Goal: Task Accomplishment & Management: Manage account settings

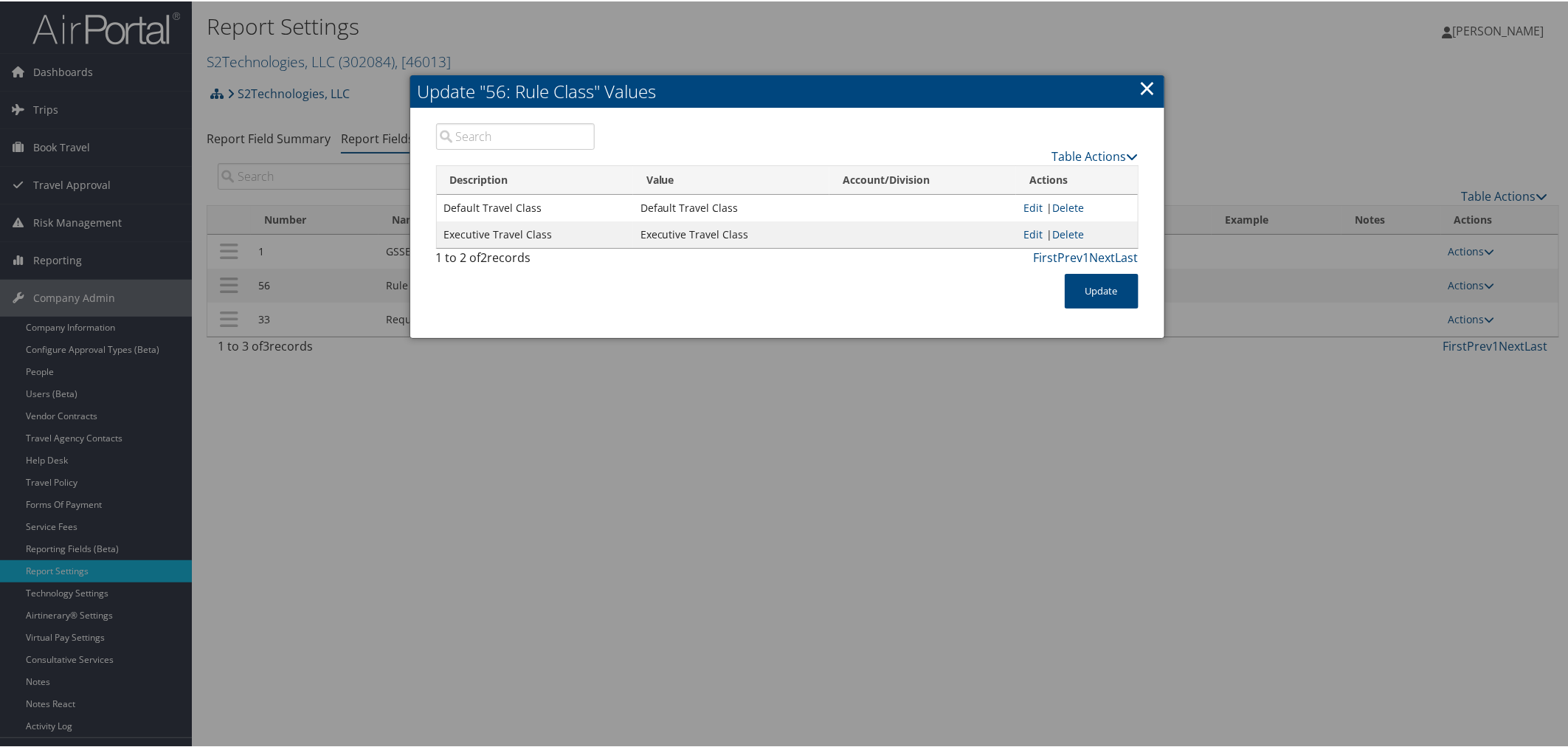
click at [565, 31] on div at bounding box center [787, 374] width 1573 height 747
click at [1148, 83] on link "×" at bounding box center [1148, 87] width 17 height 30
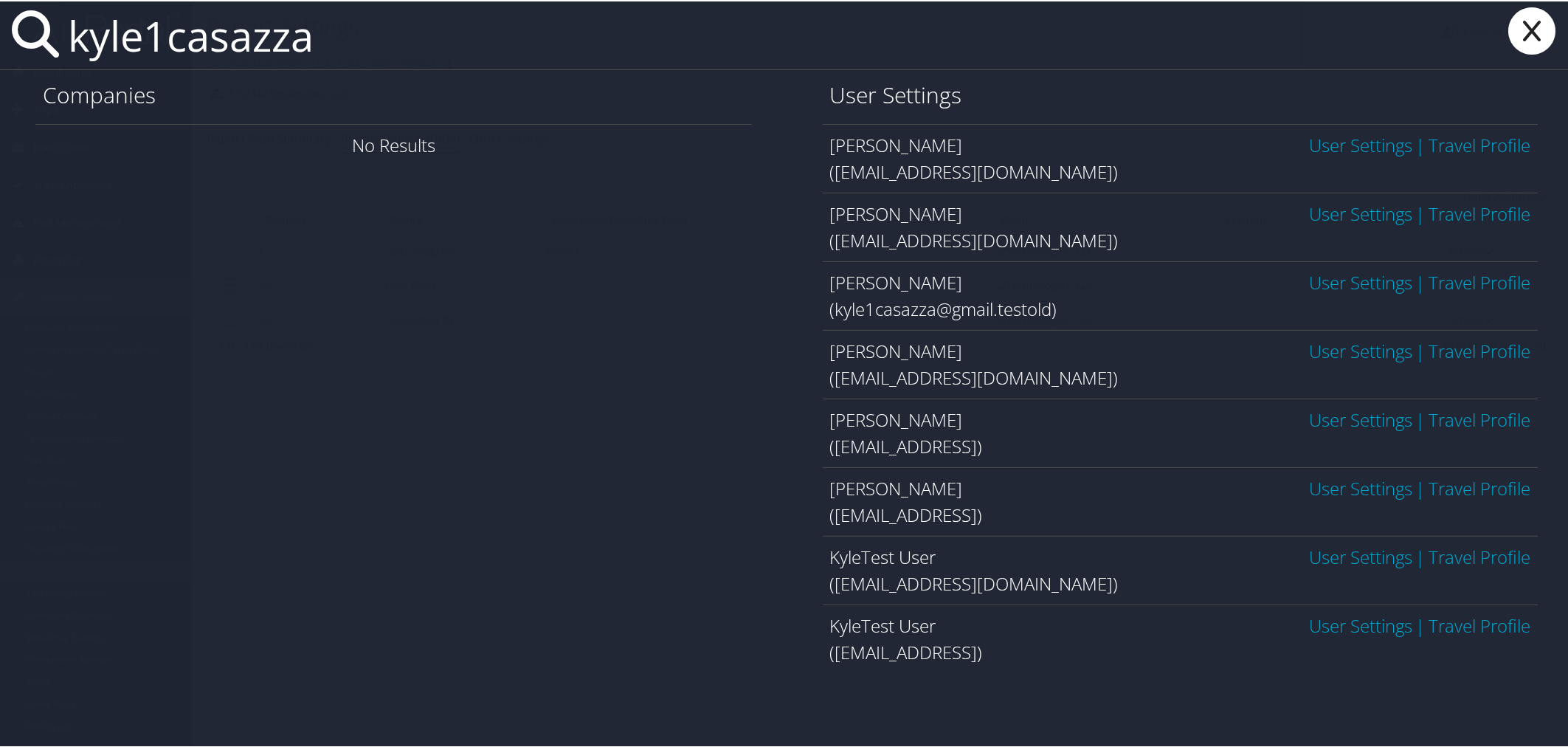
type input "kyle1casazza"
click at [1315, 559] on link "User Settings" at bounding box center [1361, 554] width 103 height 24
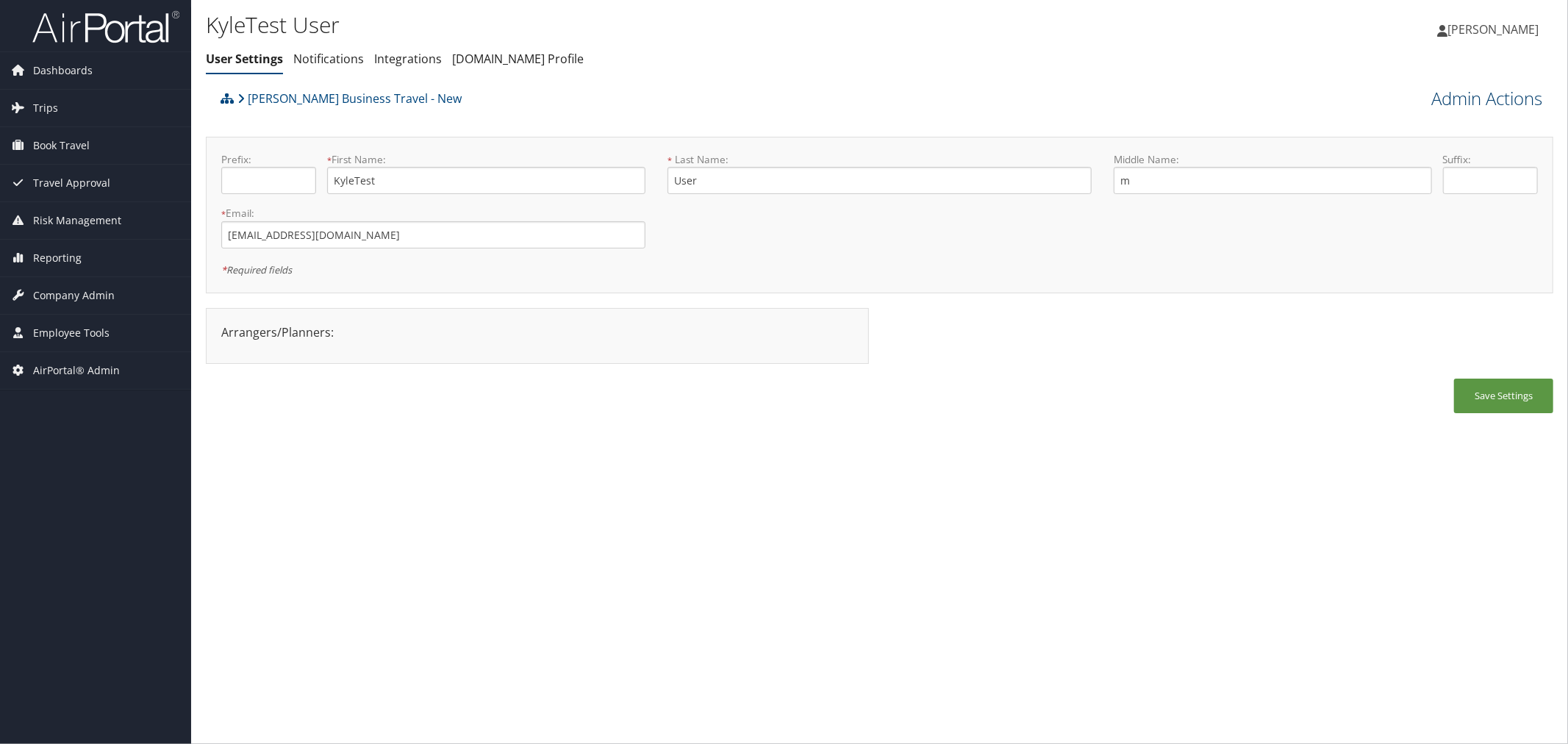
click at [1491, 94] on link "Admin Actions" at bounding box center [1486, 99] width 111 height 25
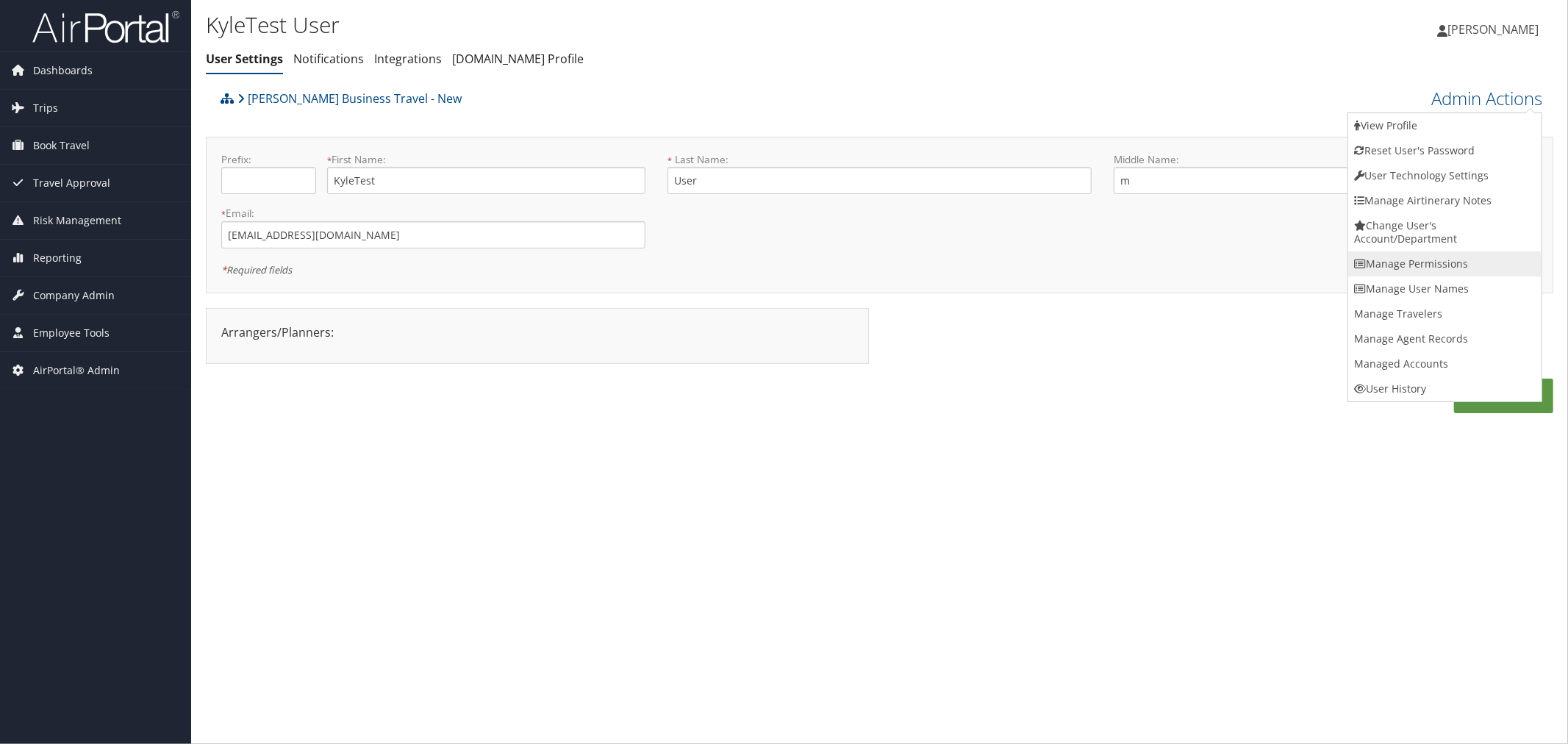
click at [1402, 262] on link "Manage Permissions" at bounding box center [1445, 264] width 193 height 25
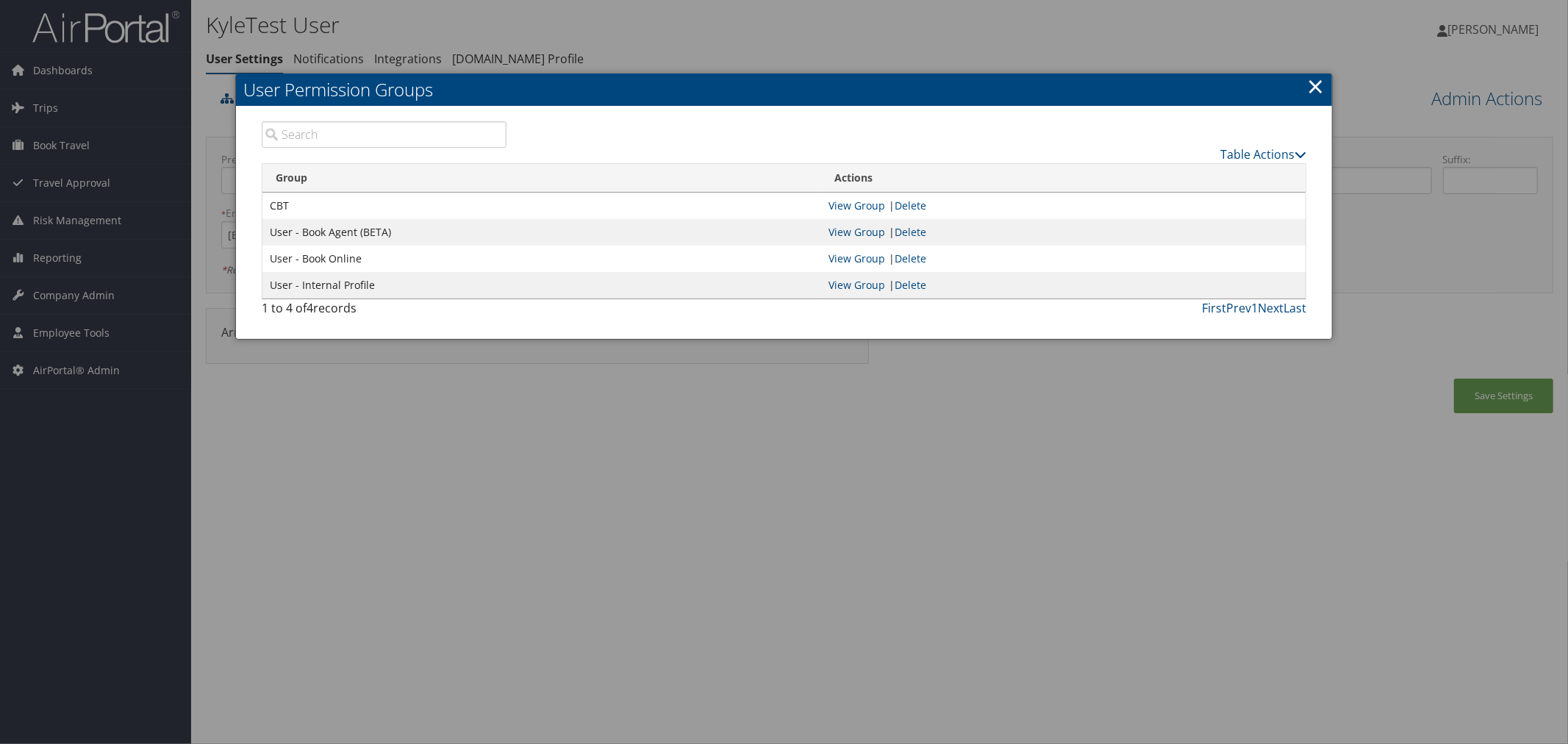
click at [1071, 33] on div at bounding box center [784, 372] width 1568 height 744
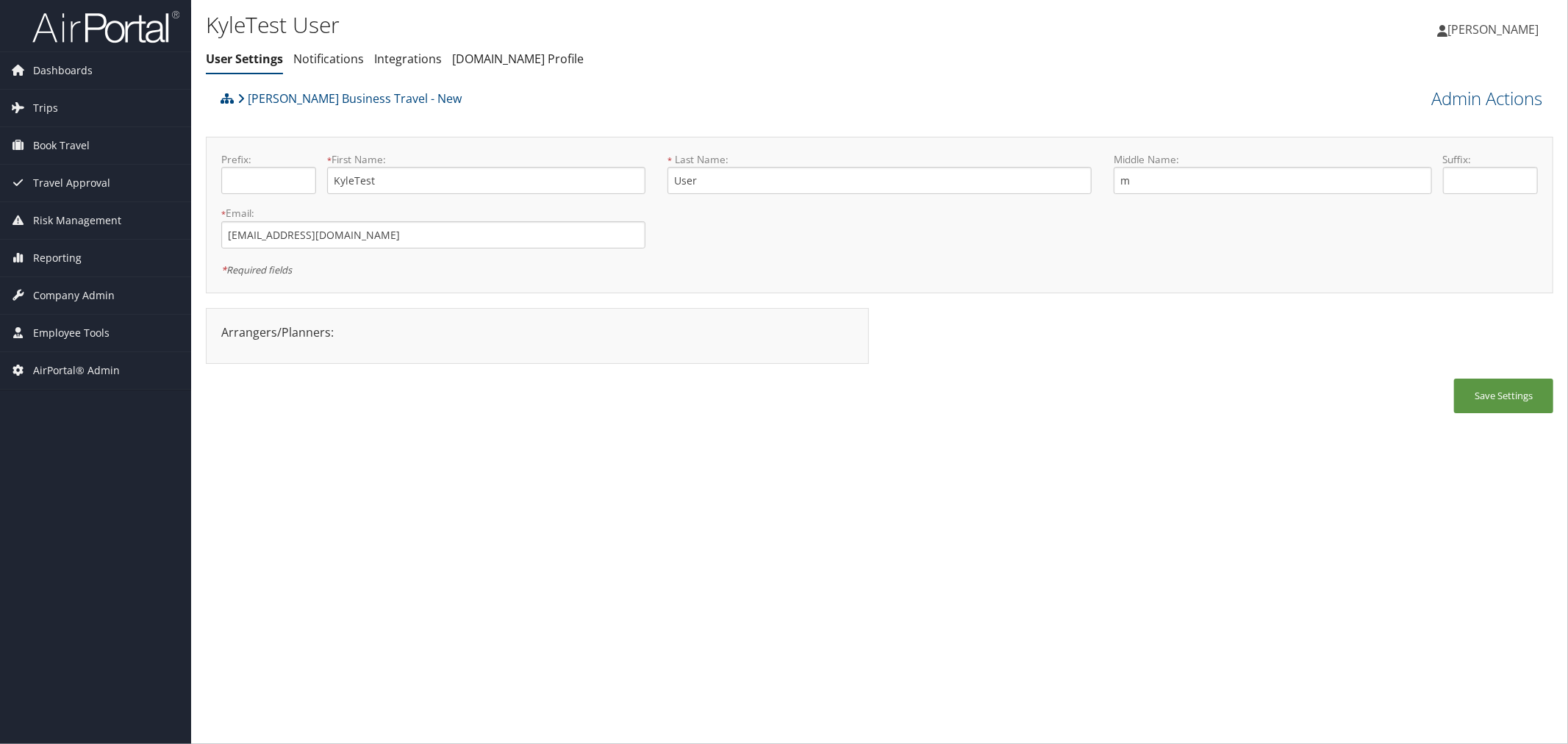
click at [1284, 385] on div "Save Settings" at bounding box center [880, 402] width 1348 height 49
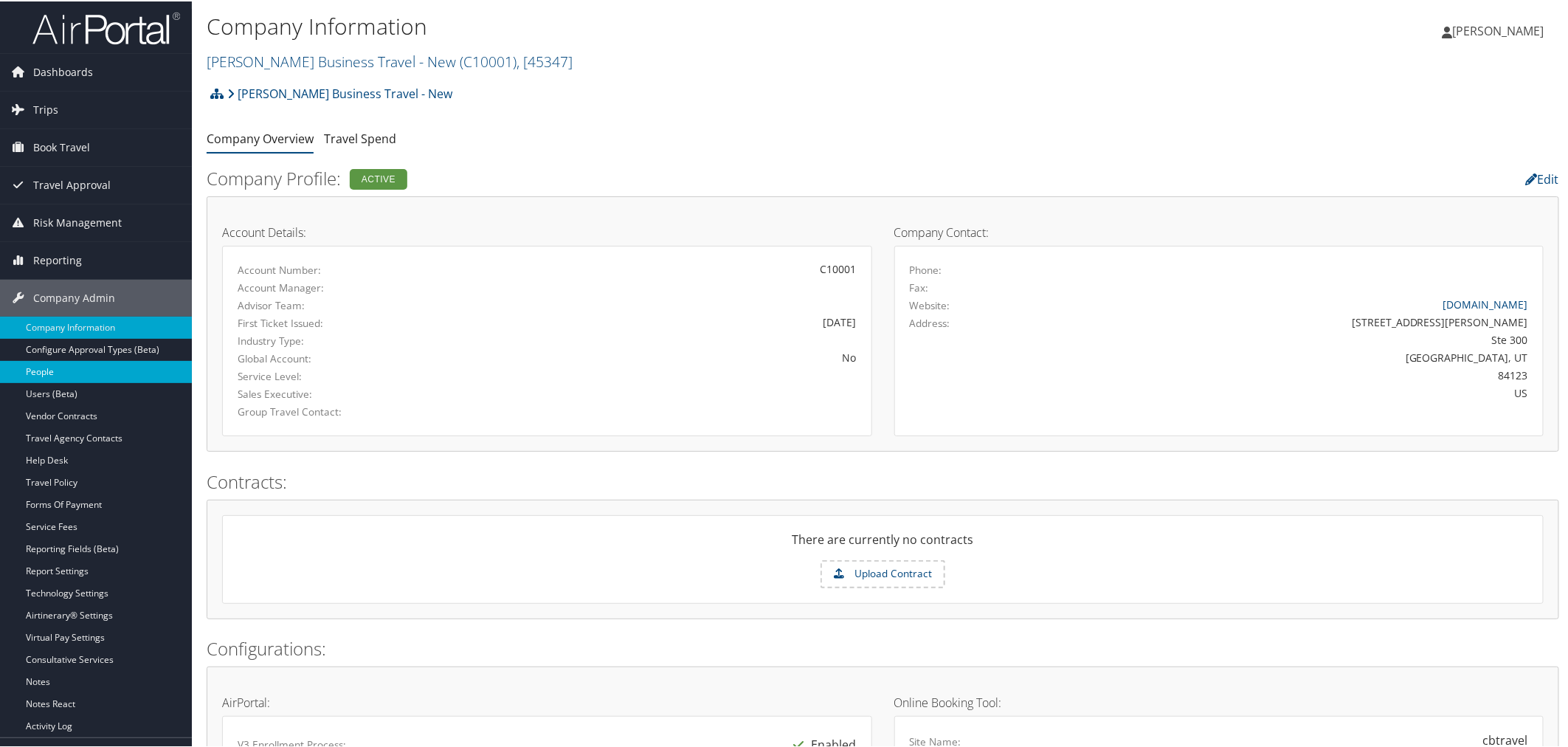
click at [62, 377] on link "People" at bounding box center [96, 370] width 192 height 22
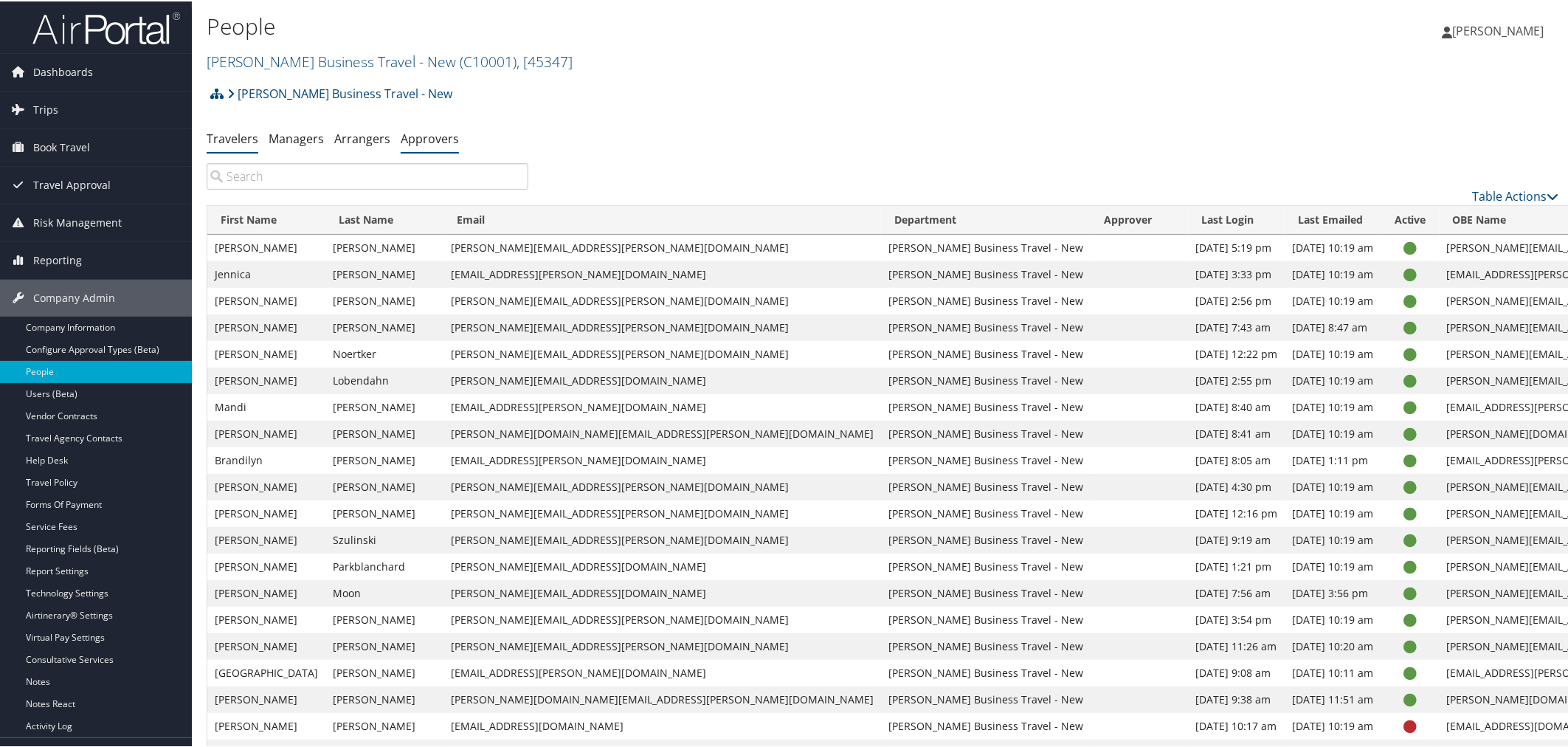
click at [432, 144] on link "Approvers" at bounding box center [430, 137] width 58 height 16
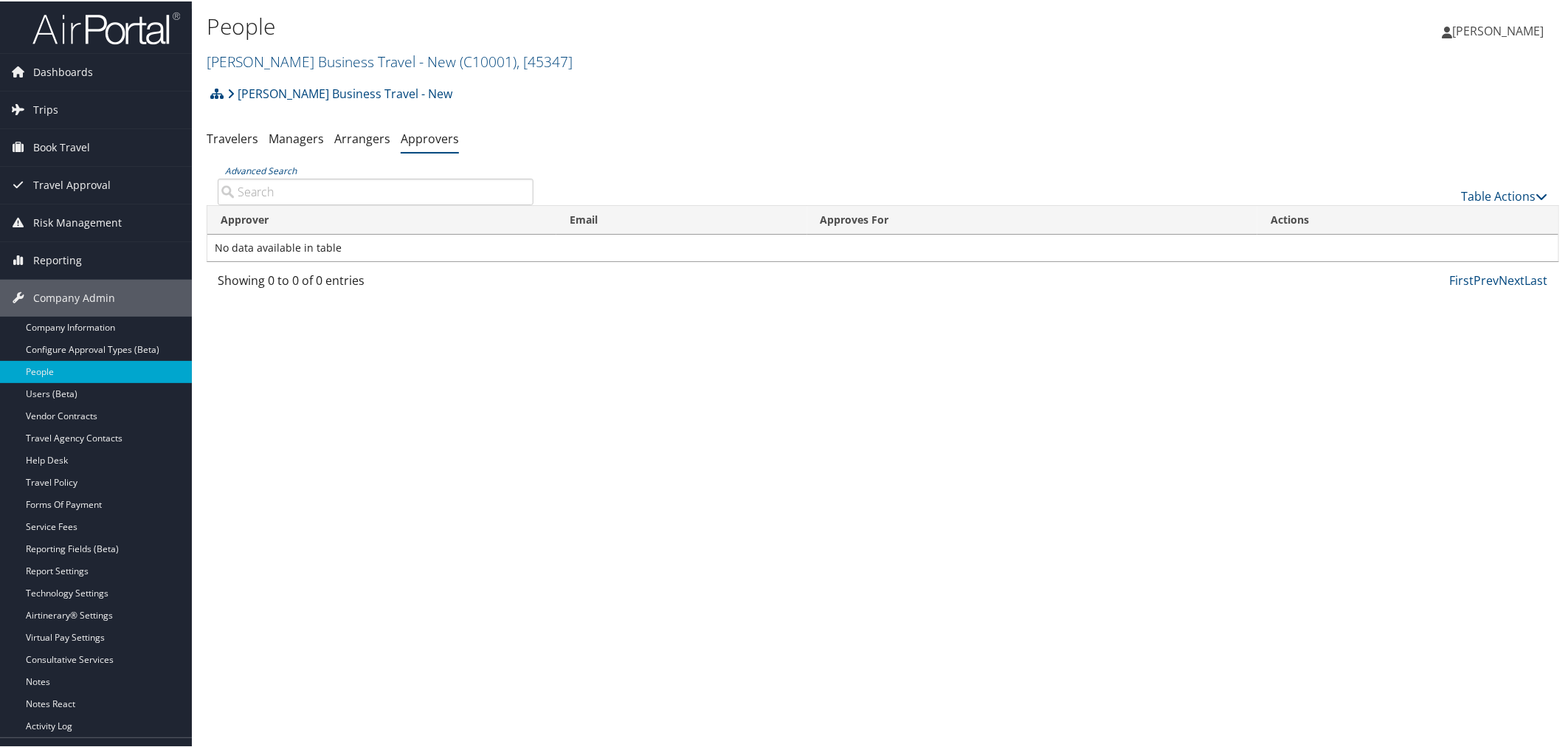
click at [380, 190] on input "Advanced Search" at bounding box center [375, 190] width 316 height 27
click at [1488, 190] on link "Table Actions" at bounding box center [1505, 194] width 87 height 16
click at [1395, 211] on link "Add An Approver" at bounding box center [1456, 218] width 194 height 25
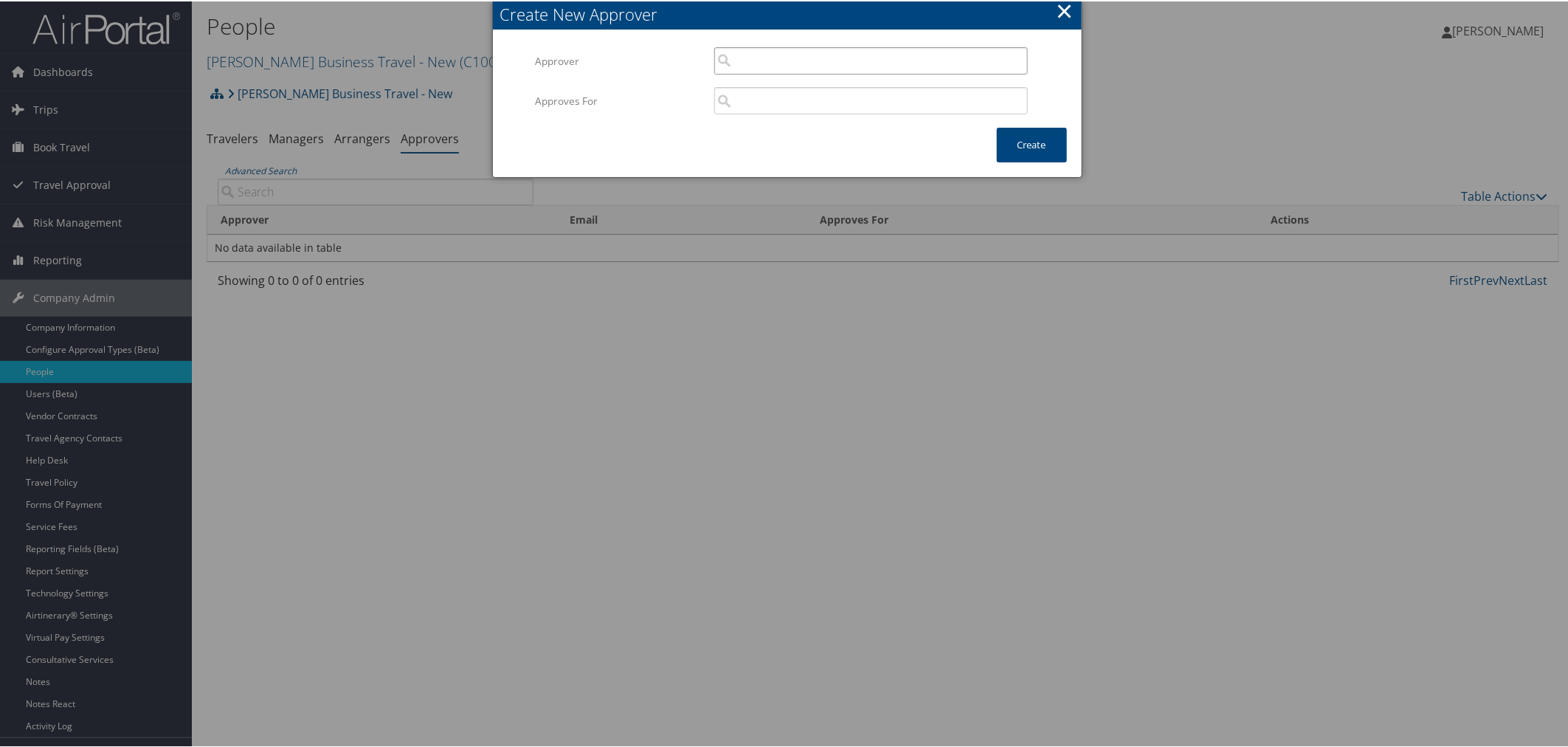
click at [787, 62] on input "search" at bounding box center [871, 59] width 313 height 27
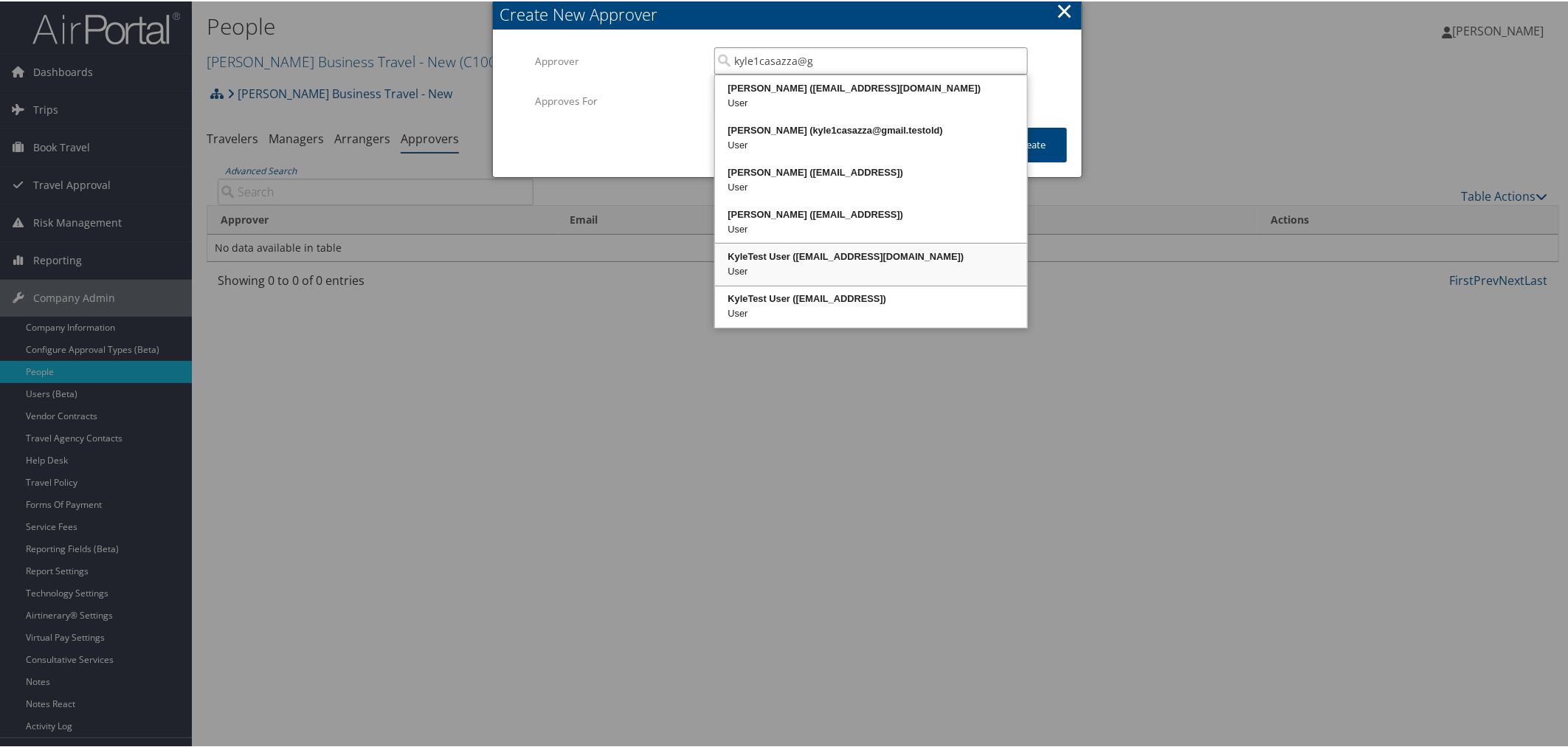
click at [865, 252] on div "KyleTest User (kyle1casazza@gmail.com)" at bounding box center [871, 255] width 308 height 15
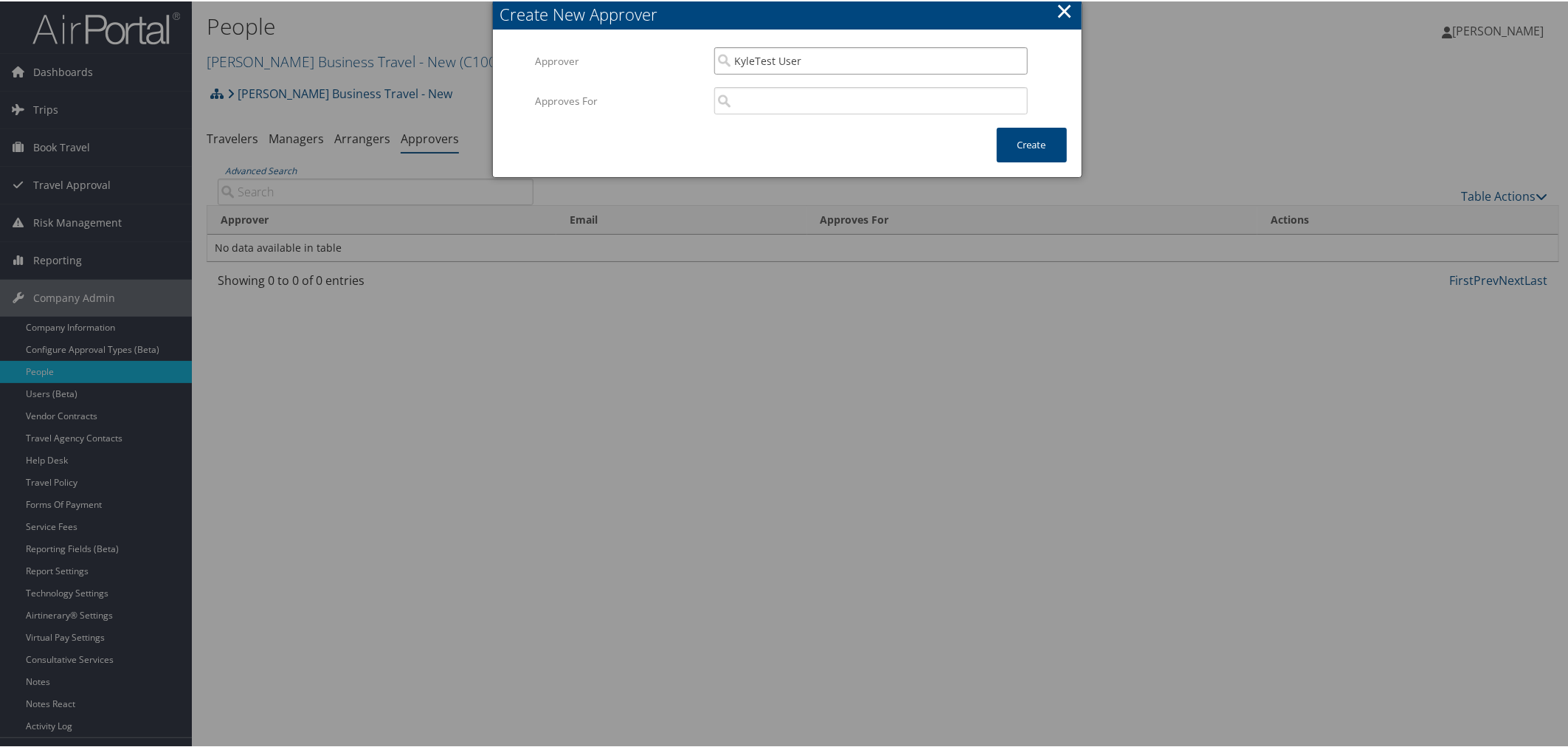
type input "KyleTest User"
click at [832, 99] on input "search" at bounding box center [871, 99] width 313 height 27
click at [832, 130] on div "Christopherson Business Travel - New (C10001)" at bounding box center [871, 126] width 308 height 15
type input "[PERSON_NAME] Business Travel - New"
click at [1010, 144] on button "Create" at bounding box center [1032, 143] width 70 height 34
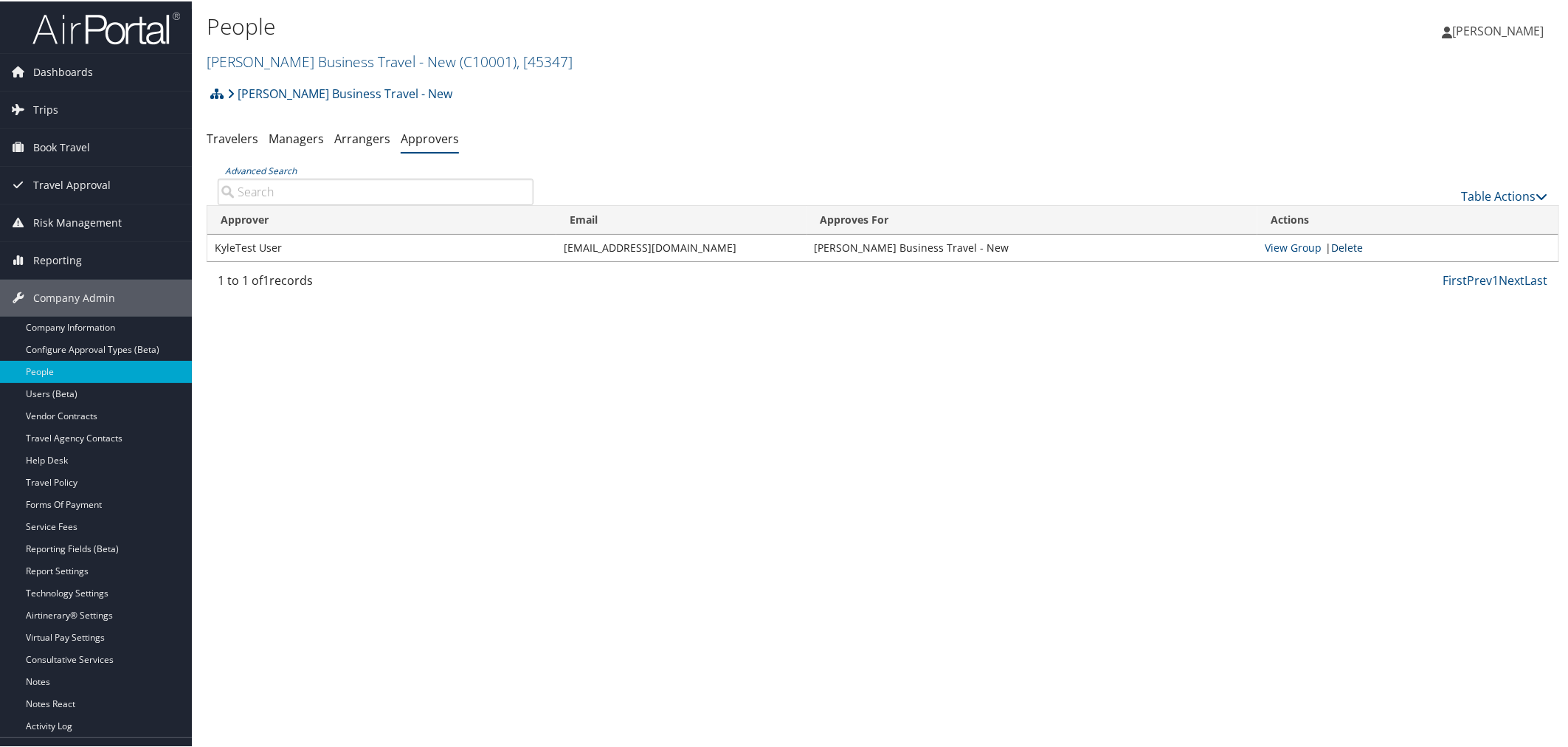
click at [1341, 250] on link "Delete" at bounding box center [1347, 246] width 32 height 14
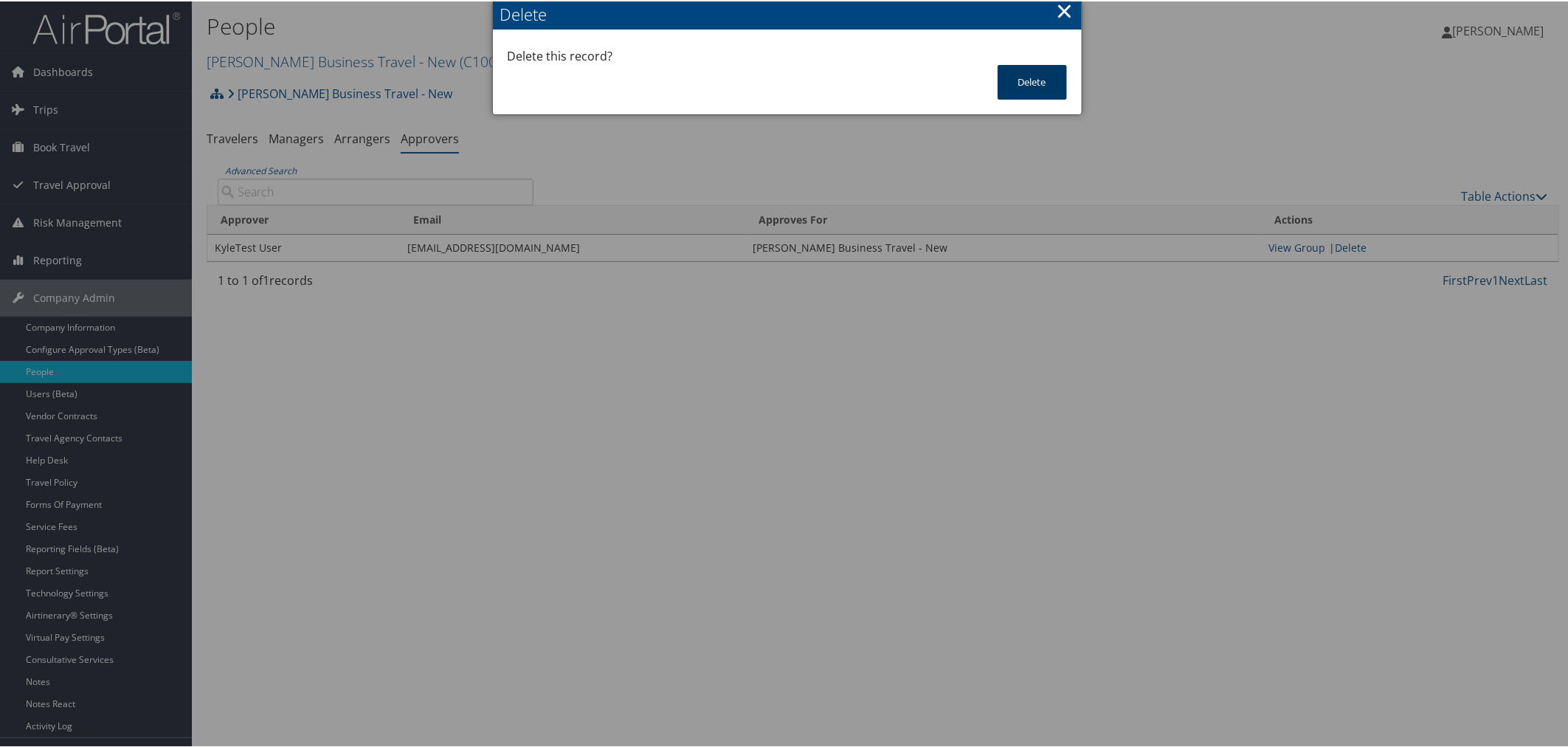
click at [1024, 83] on button "Delete" at bounding box center [1032, 80] width 69 height 34
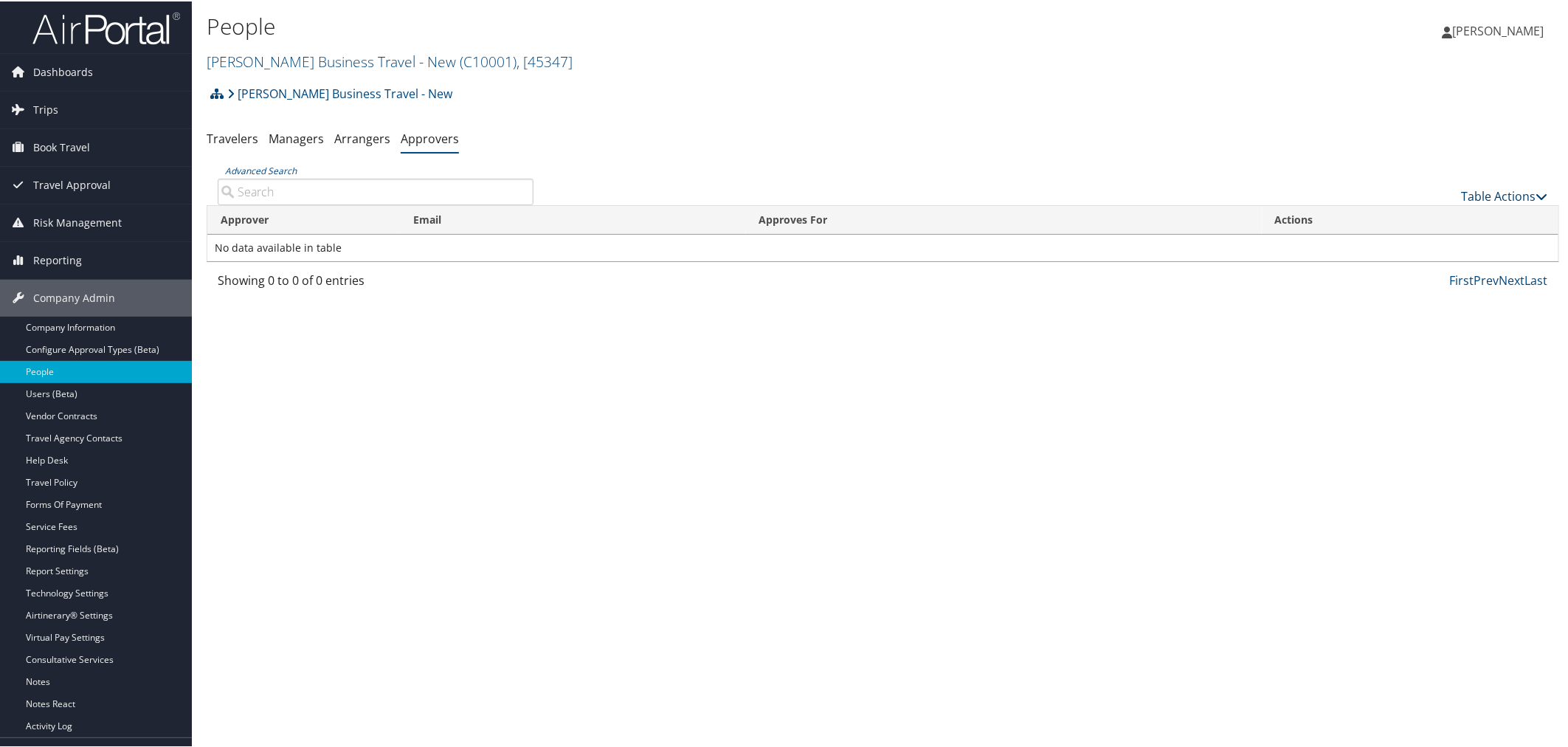
click at [1476, 193] on link "Table Actions" at bounding box center [1505, 194] width 87 height 16
click at [1429, 220] on link "Add An Approver" at bounding box center [1456, 218] width 194 height 25
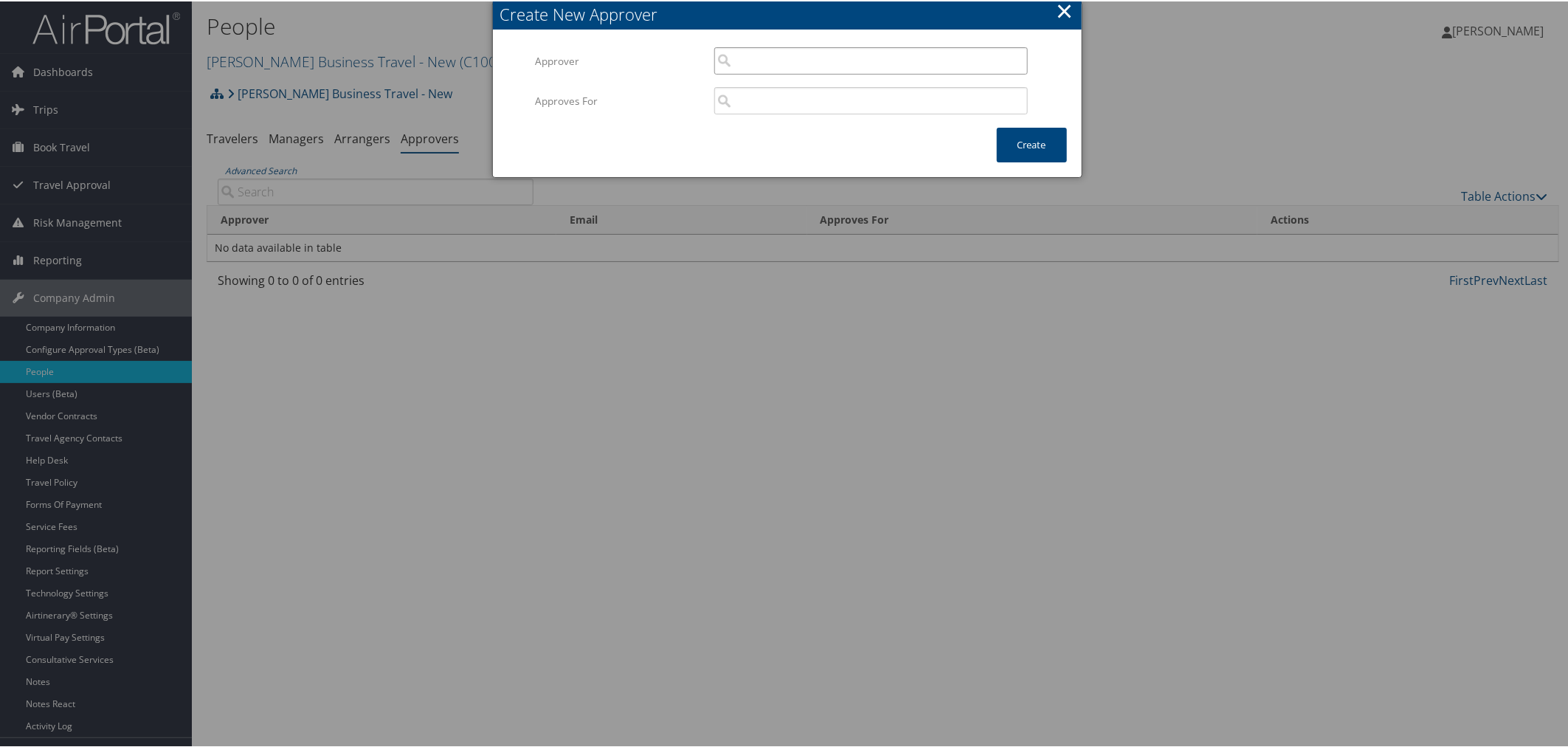
click at [798, 56] on input "search" at bounding box center [871, 59] width 313 height 27
type input "k"
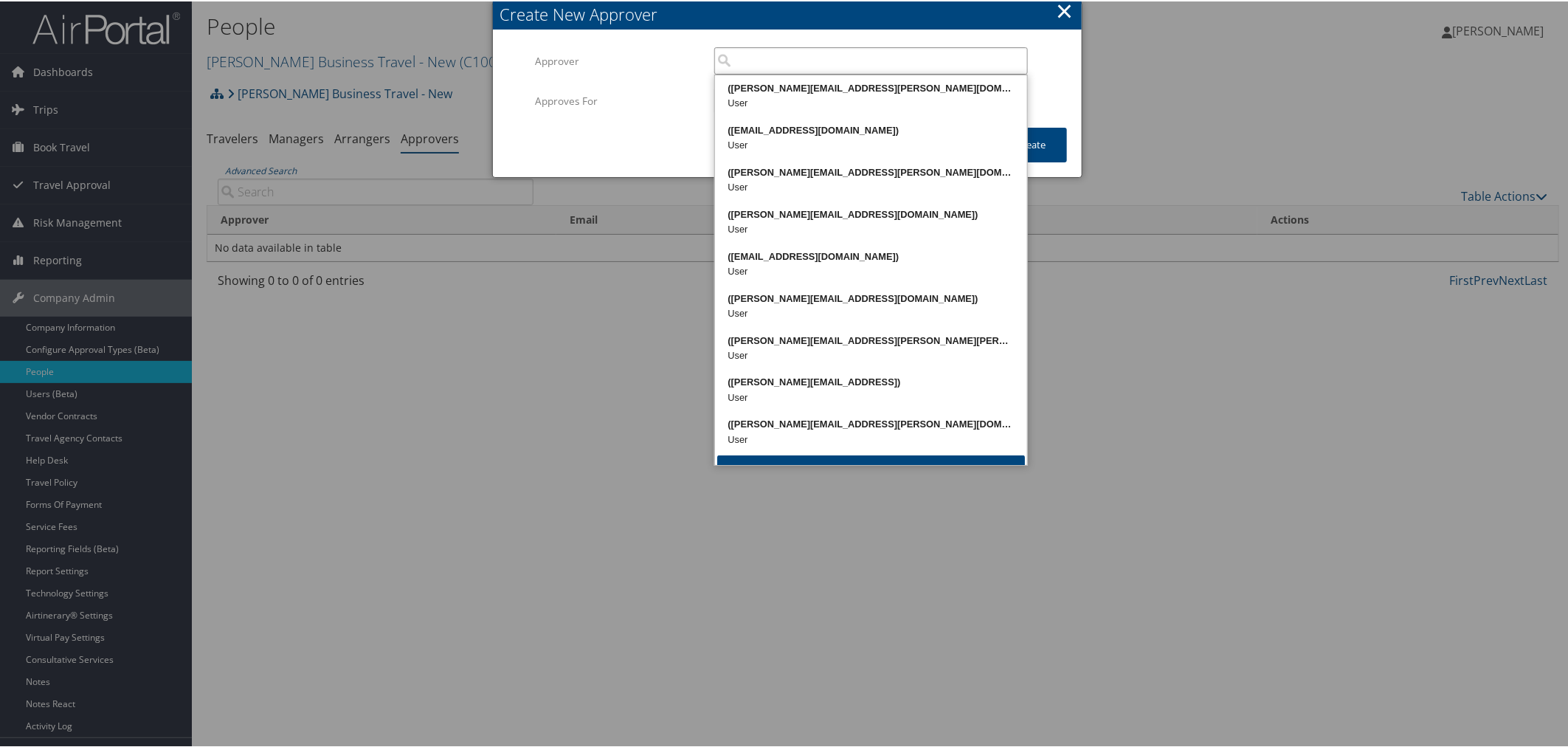
paste input "[EMAIL_ADDRESS][DOMAIN_NAME]"
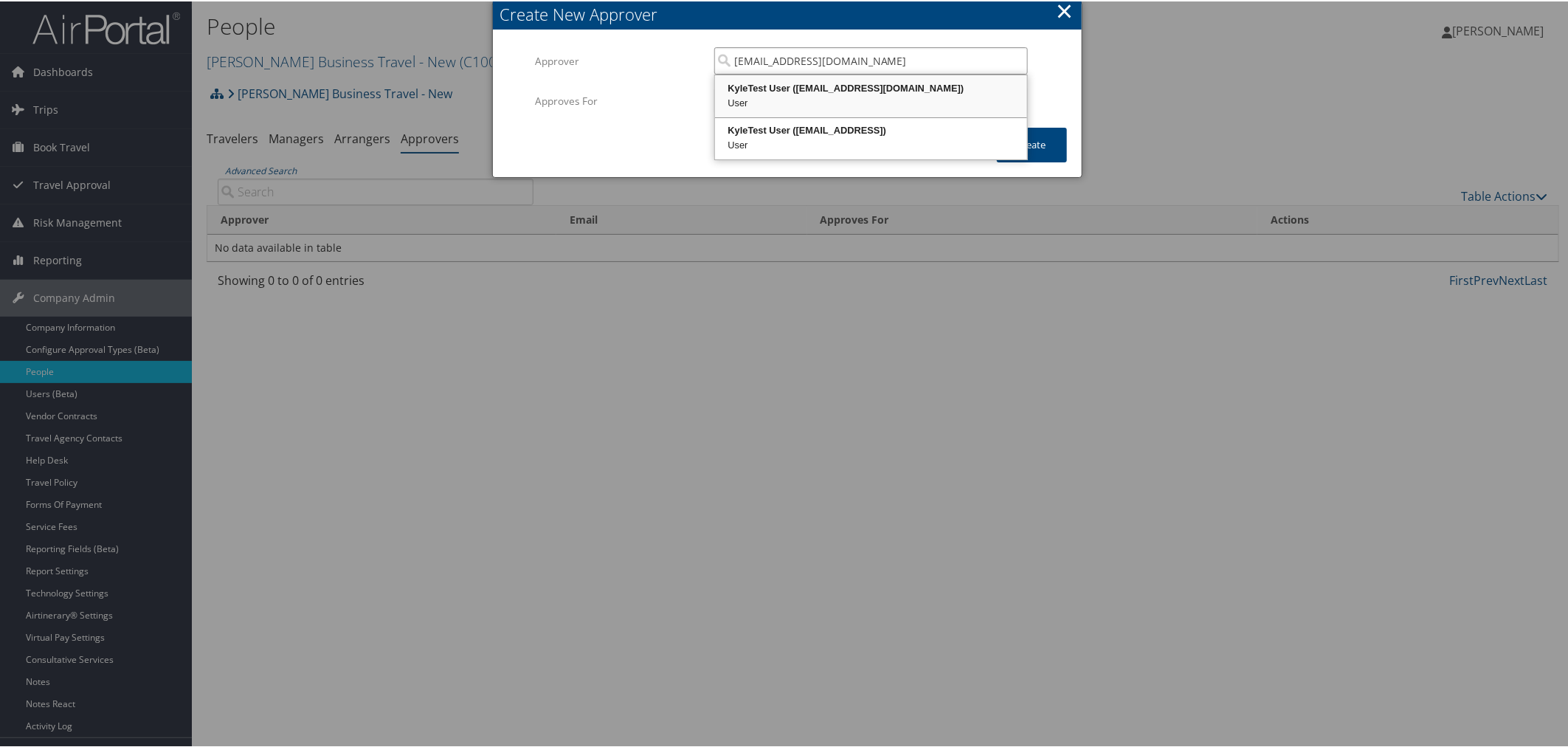
click at [798, 84] on div "KyleTest User (kyle1casazza@gmail.com)" at bounding box center [871, 87] width 308 height 15
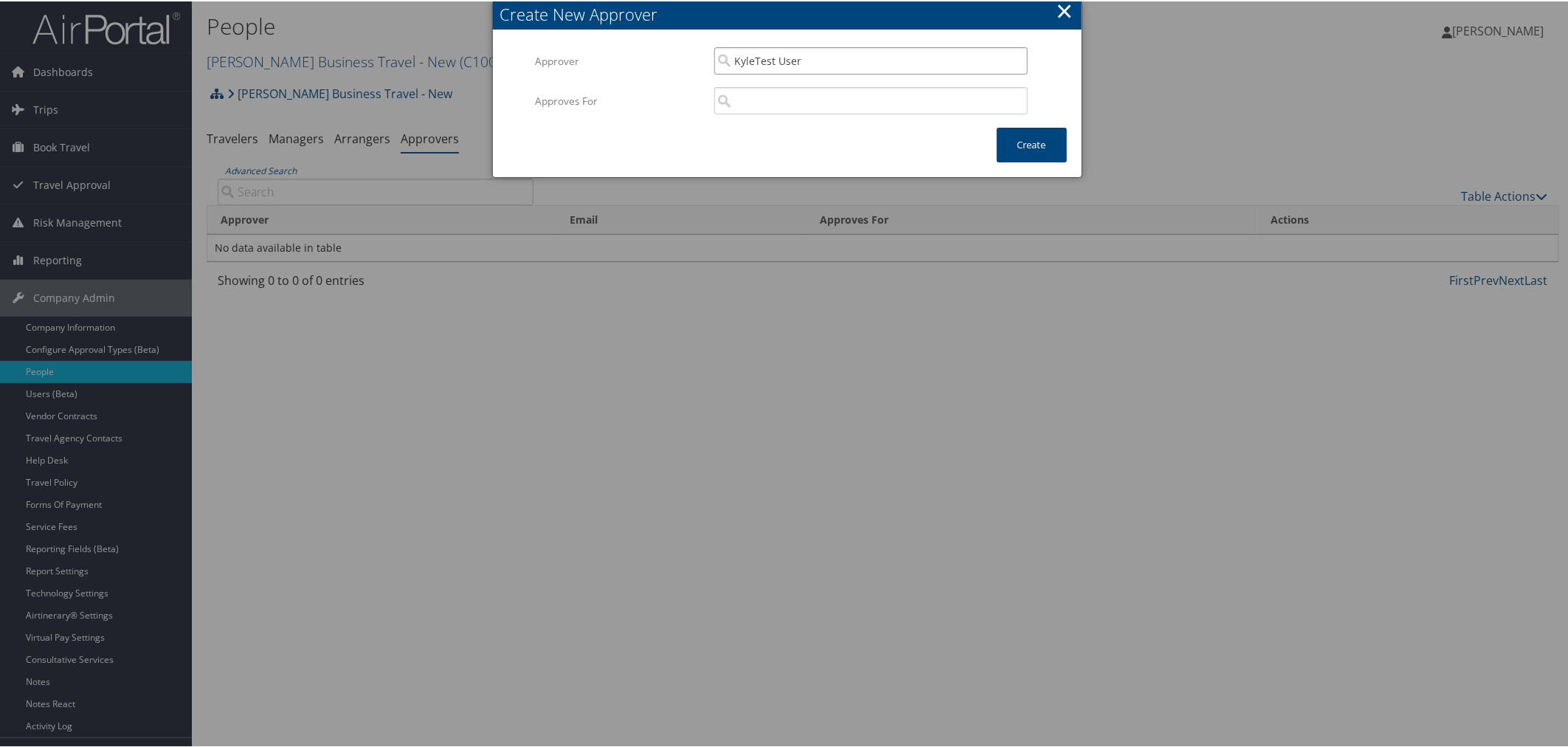
type input "KyleTest User"
click at [761, 101] on input "search" at bounding box center [871, 99] width 313 height 27
drag, startPoint x: 791, startPoint y: 126, endPoint x: 869, endPoint y: 112, distance: 79.2
click at [793, 126] on div "Christopherson Business Travel - New (C10001)" at bounding box center [871, 126] width 308 height 15
type input "[PERSON_NAME] Business Travel - New"
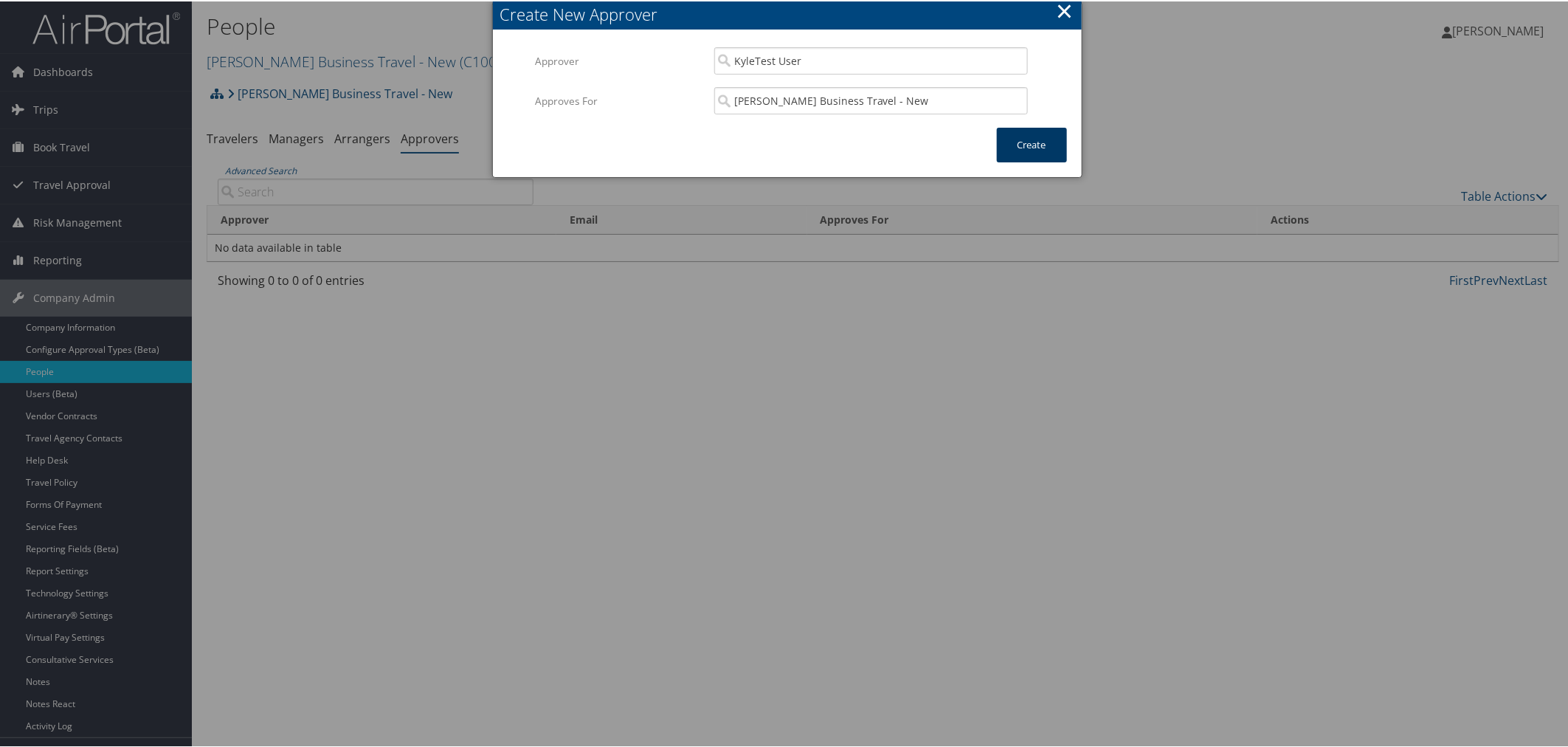
click at [1012, 144] on button "Create" at bounding box center [1032, 143] width 70 height 34
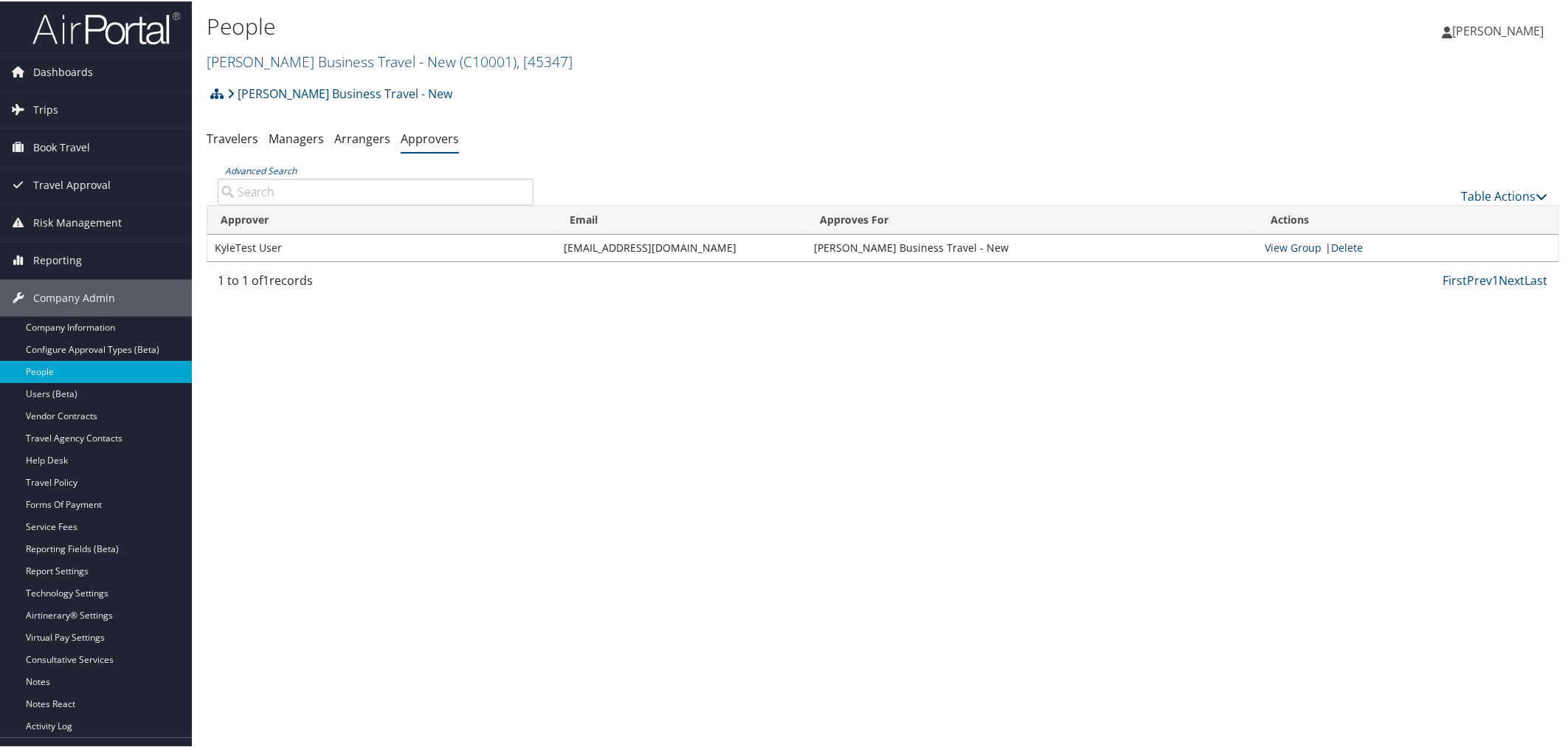
click at [432, 136] on link "Approvers" at bounding box center [430, 137] width 58 height 16
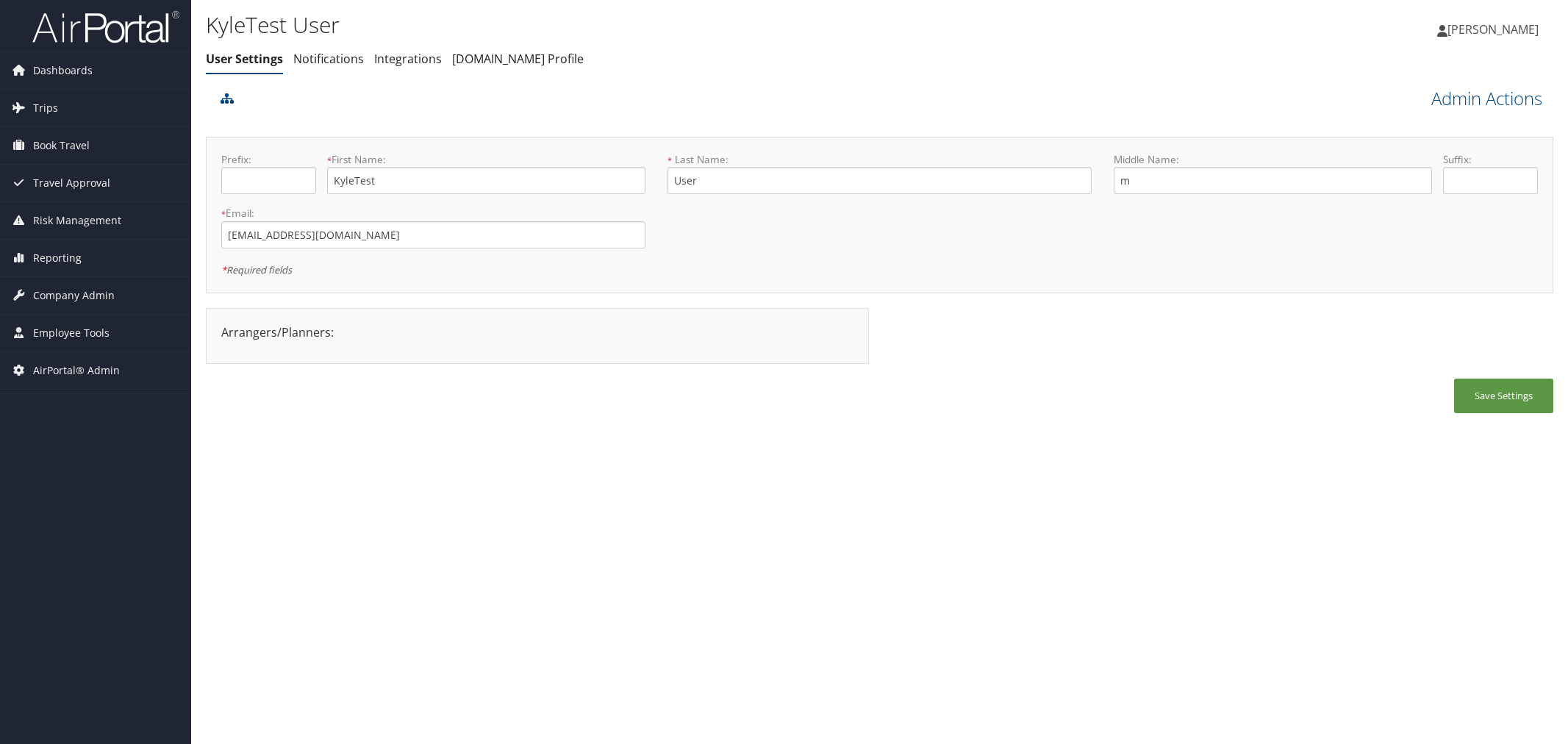
click at [1448, 97] on link "Admin Actions" at bounding box center [1486, 99] width 111 height 25
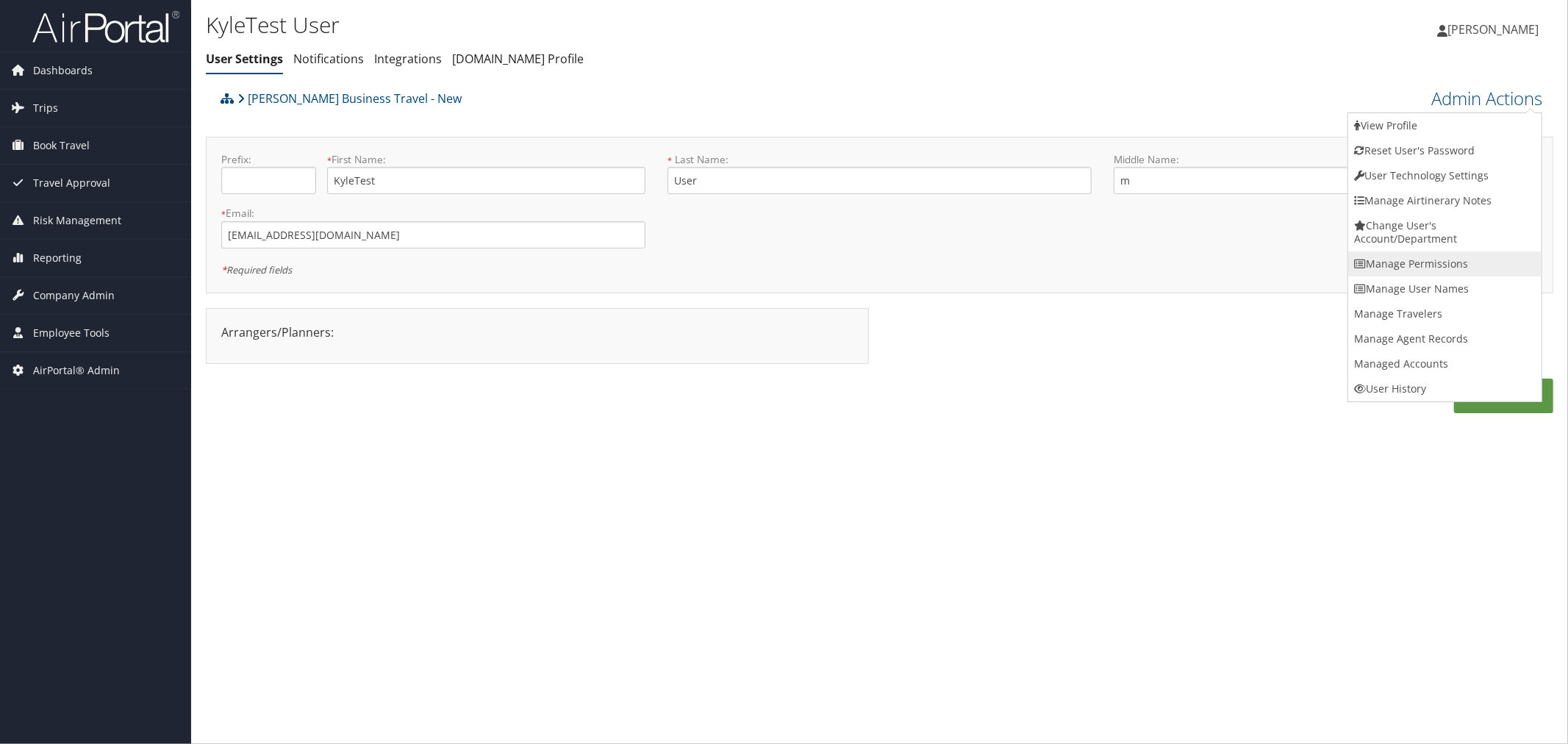
click at [1418, 256] on link "Manage Permissions" at bounding box center [1445, 264] width 193 height 25
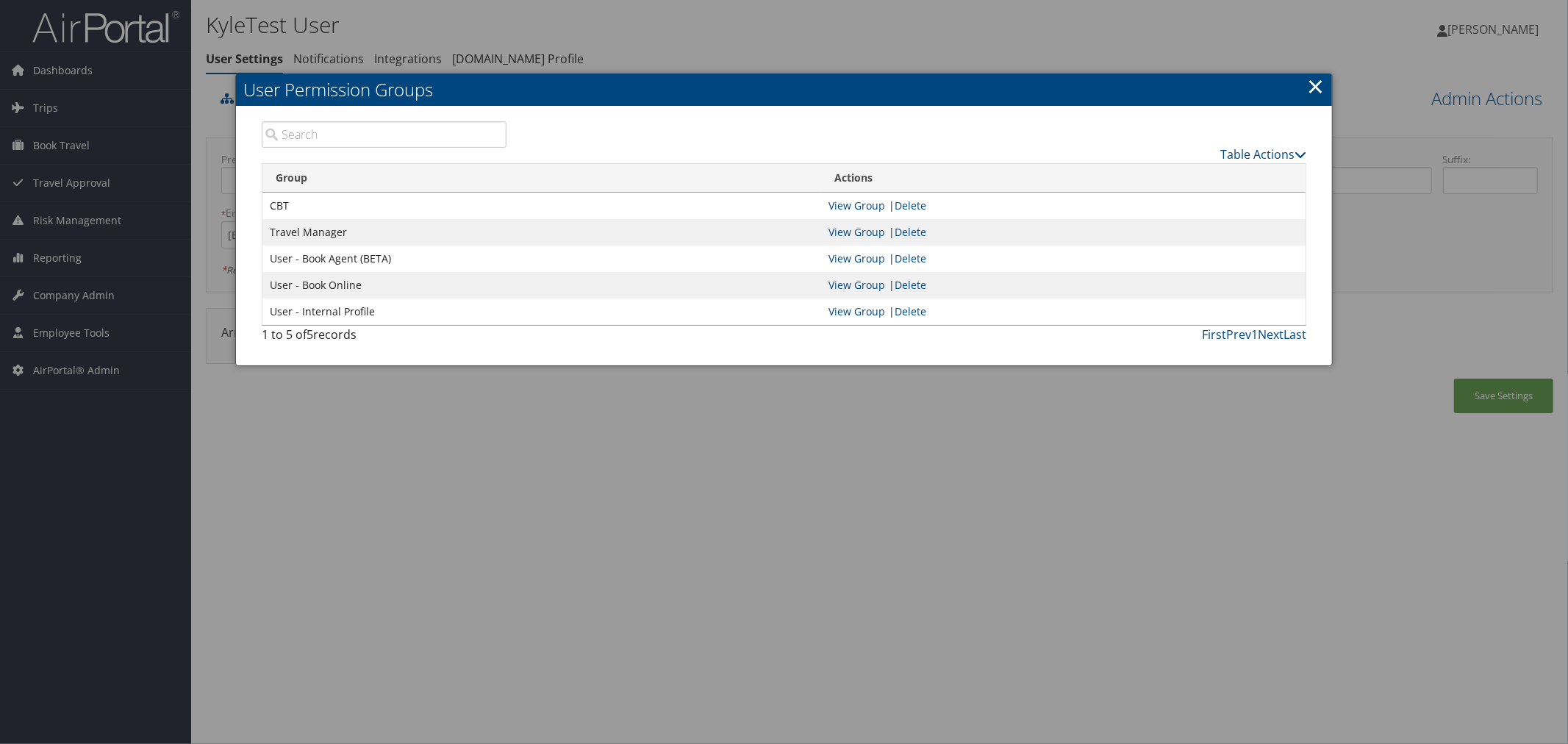
click at [593, 26] on div at bounding box center [784, 372] width 1568 height 744
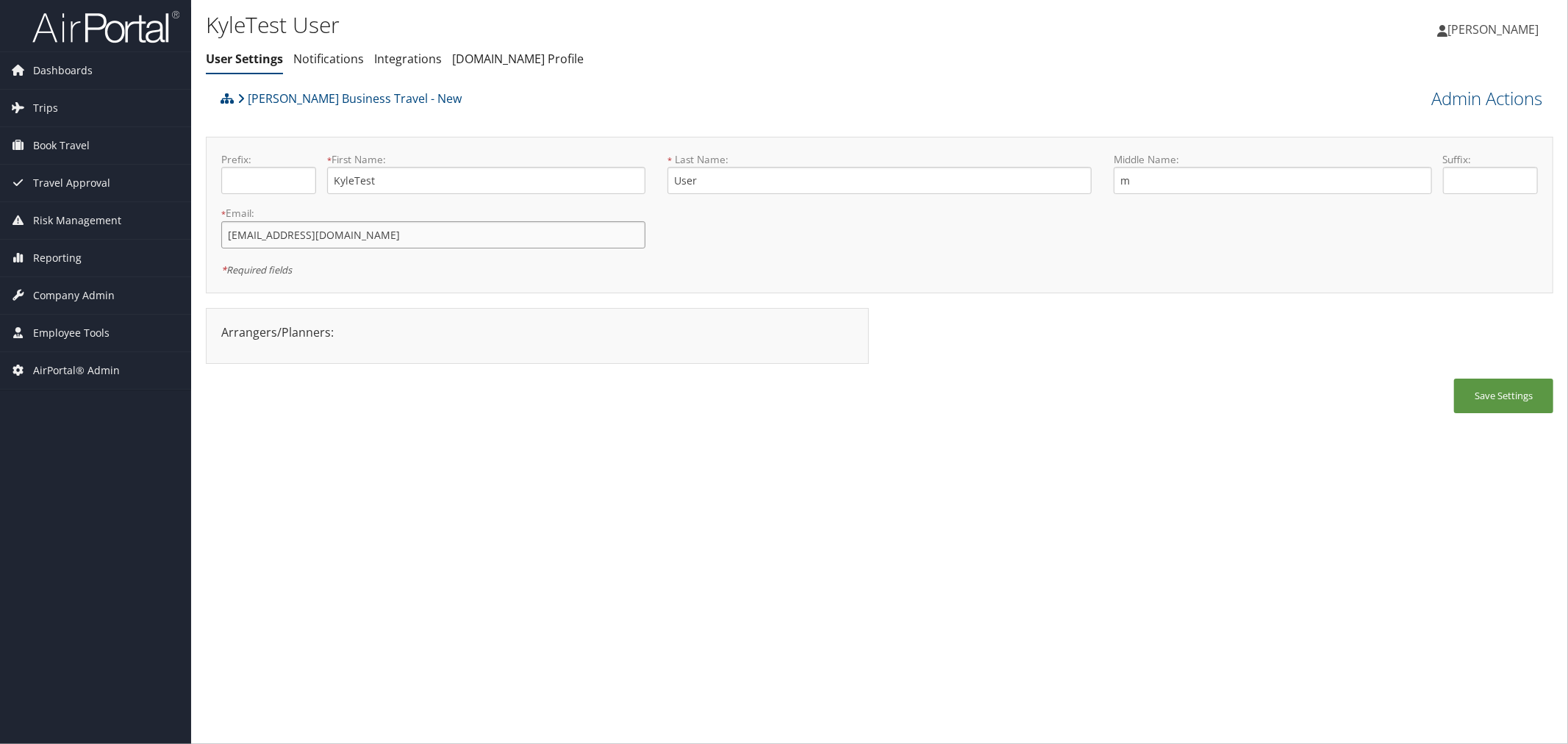
drag, startPoint x: 366, startPoint y: 230, endPoint x: 226, endPoint y: 232, distance: 140.0
click at [226, 232] on input "kyle1casazza@gmail.com" at bounding box center [434, 235] width 424 height 27
click at [1489, 393] on button "Save Settings" at bounding box center [1504, 395] width 99 height 34
click at [1444, 97] on link "Admin Actions" at bounding box center [1486, 99] width 111 height 25
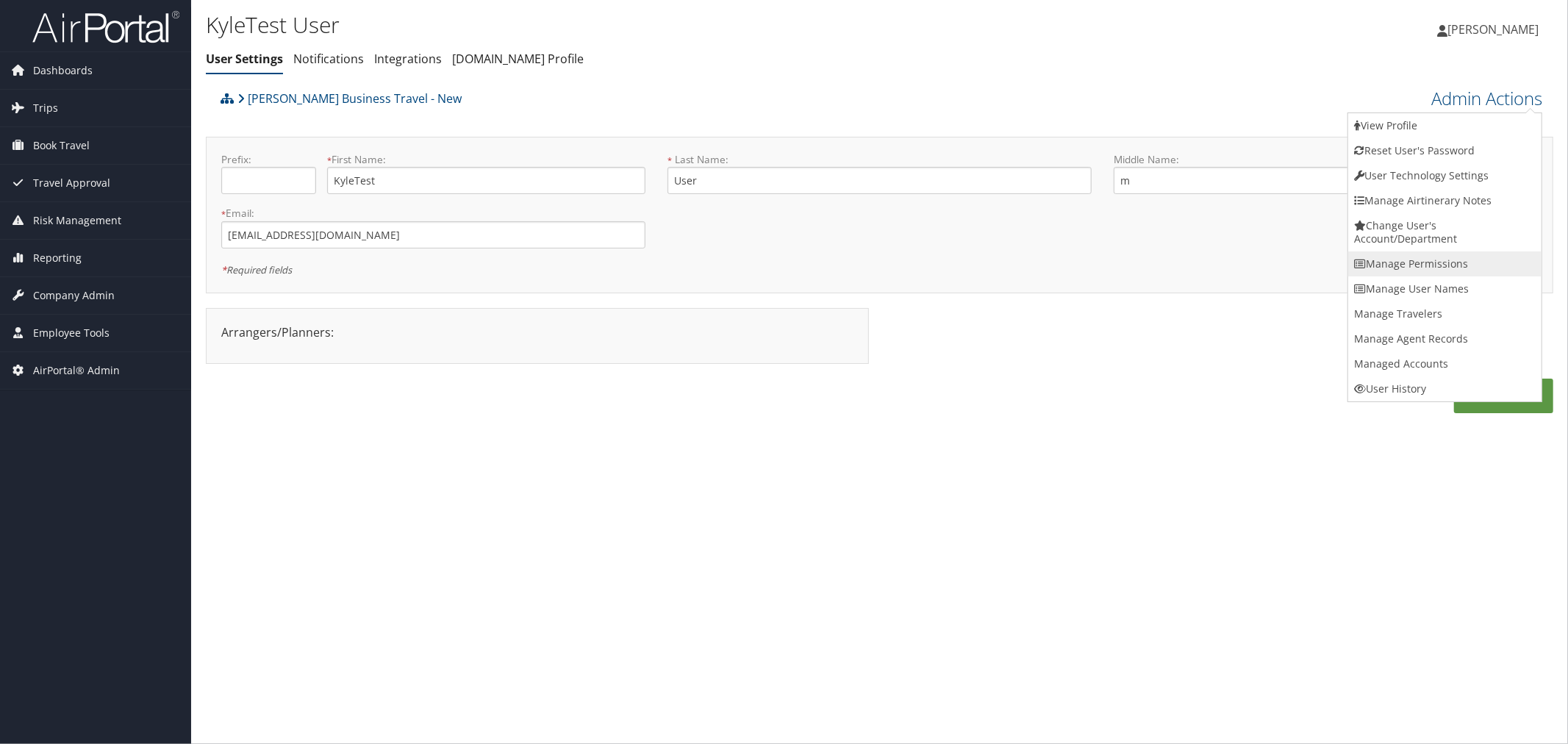
click at [1403, 262] on link "Manage Permissions" at bounding box center [1445, 264] width 193 height 25
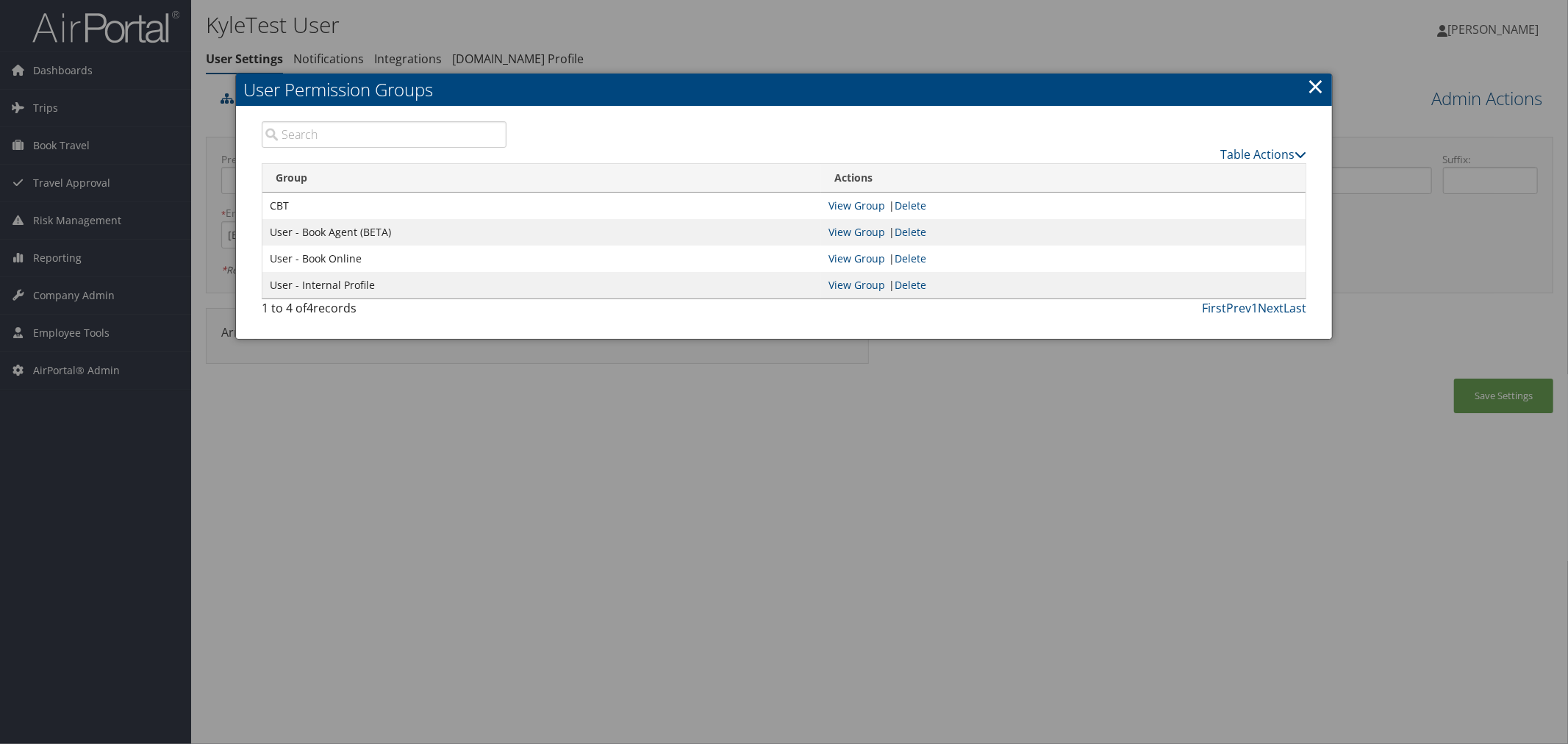
click at [719, 12] on div at bounding box center [784, 372] width 1568 height 744
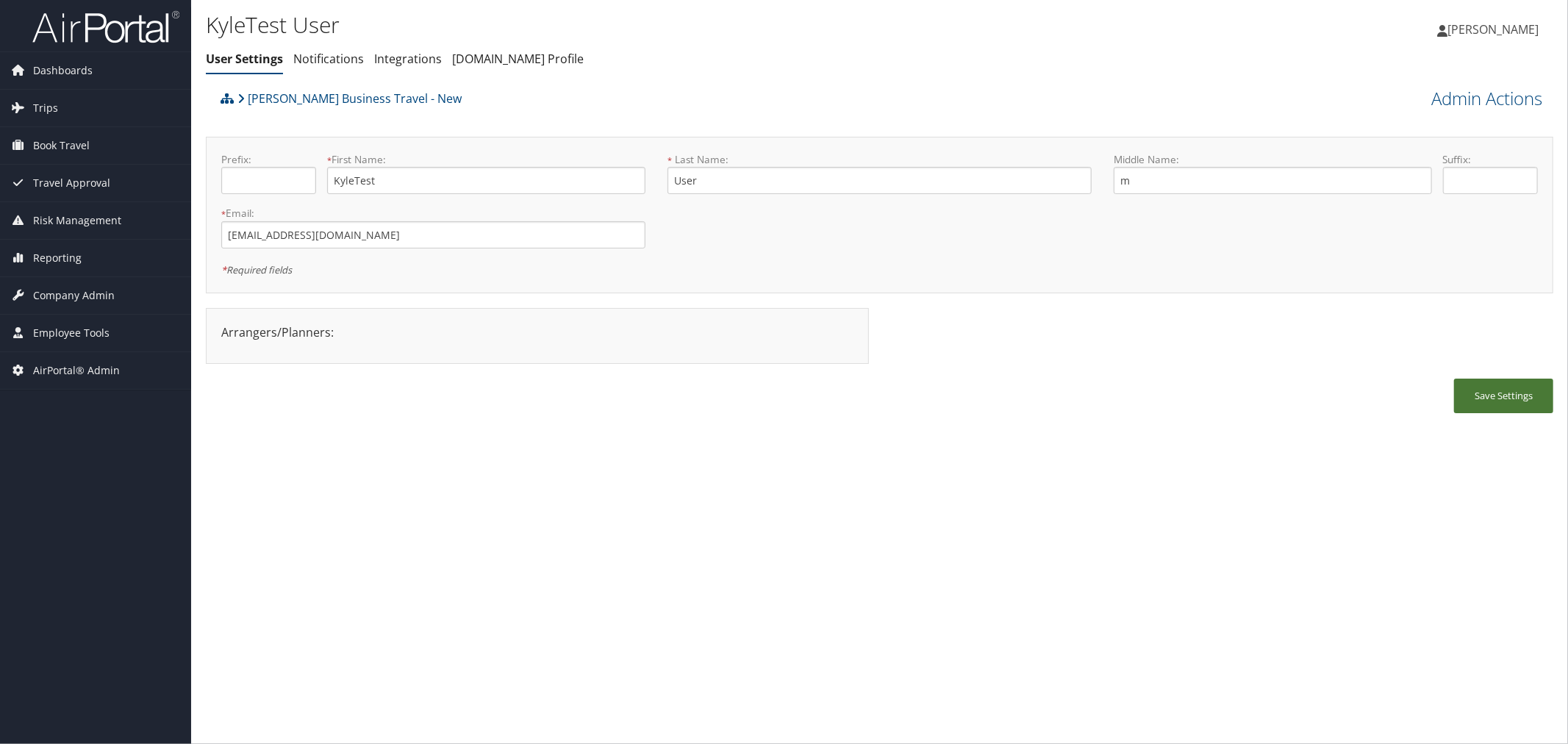
click at [1504, 398] on button "Save Settings" at bounding box center [1504, 395] width 99 height 34
click at [1468, 92] on link "Admin Actions" at bounding box center [1486, 99] width 111 height 25
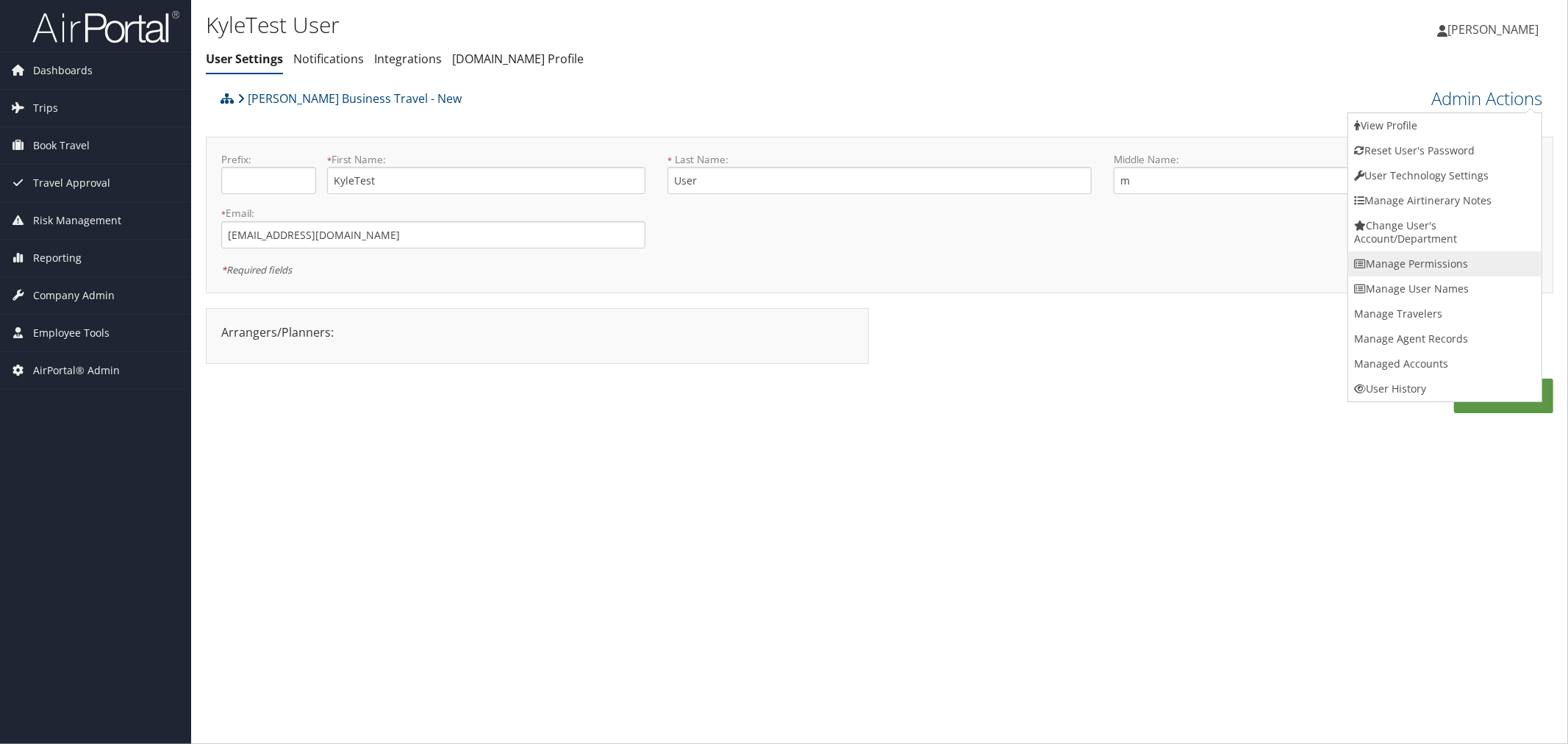
click at [1402, 265] on link "Manage Permissions" at bounding box center [1445, 264] width 193 height 25
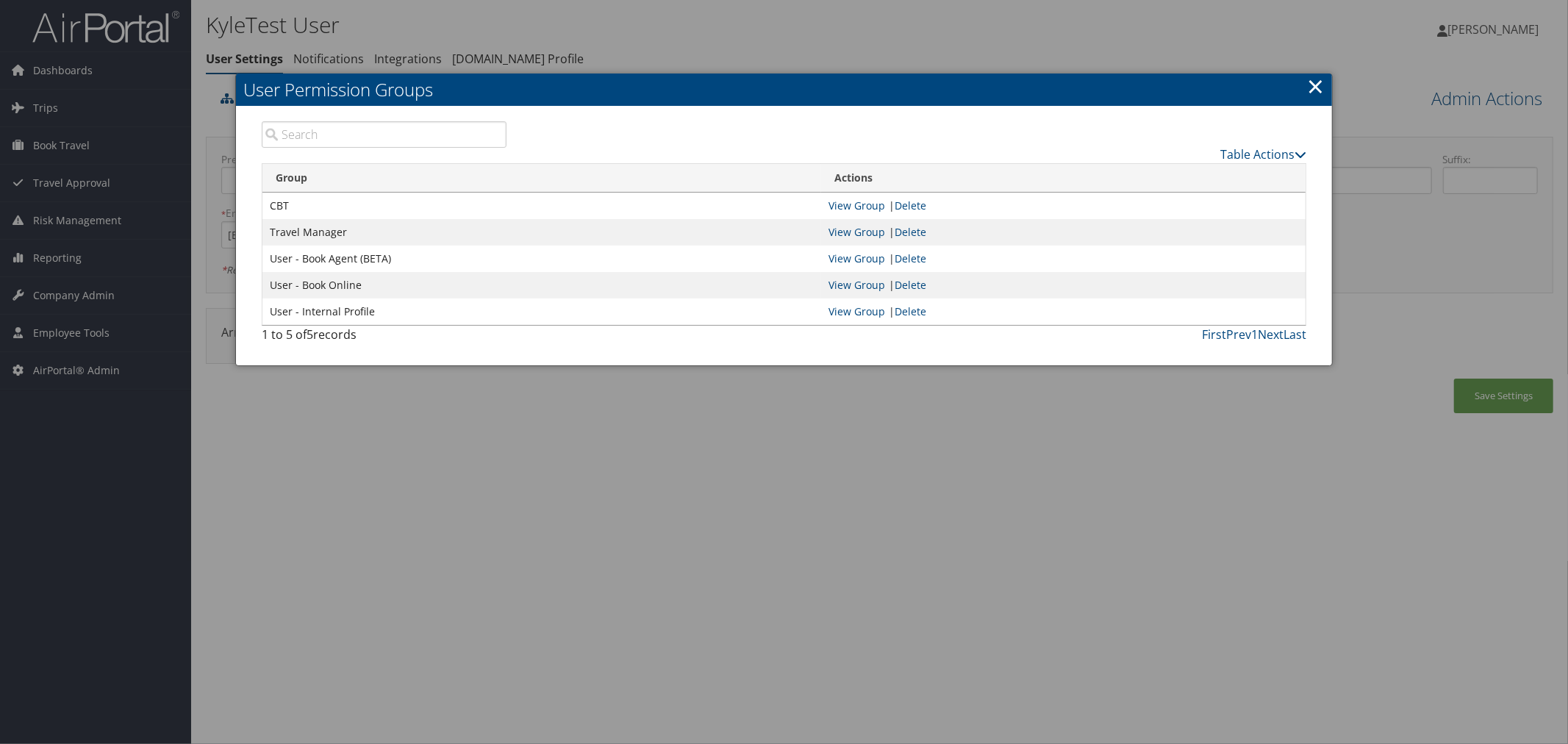
drag, startPoint x: 711, startPoint y: 35, endPoint x: 355, endPoint y: 32, distance: 356.0
click at [709, 34] on div at bounding box center [784, 372] width 1568 height 744
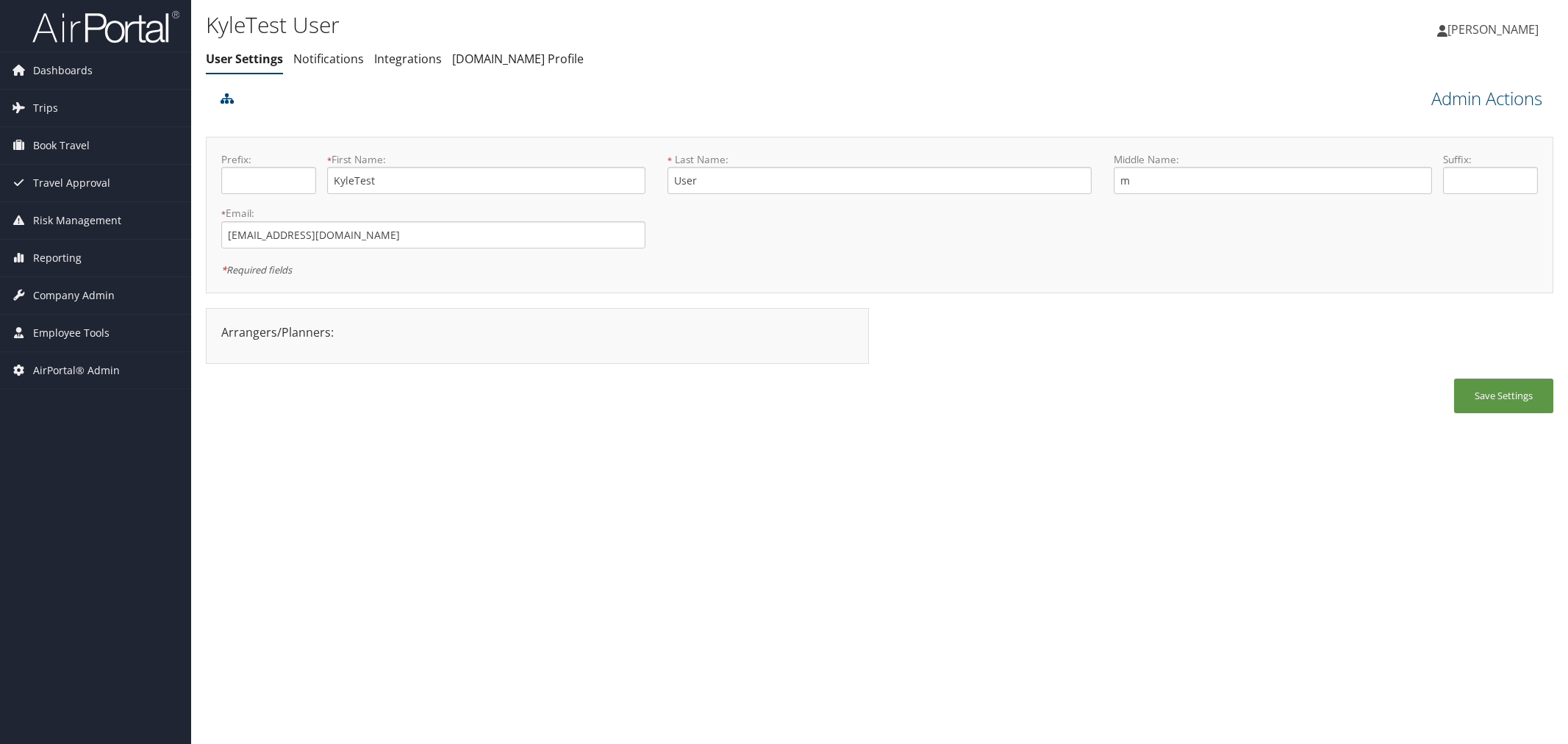
click at [1434, 99] on link "Admin Actions" at bounding box center [1486, 99] width 111 height 25
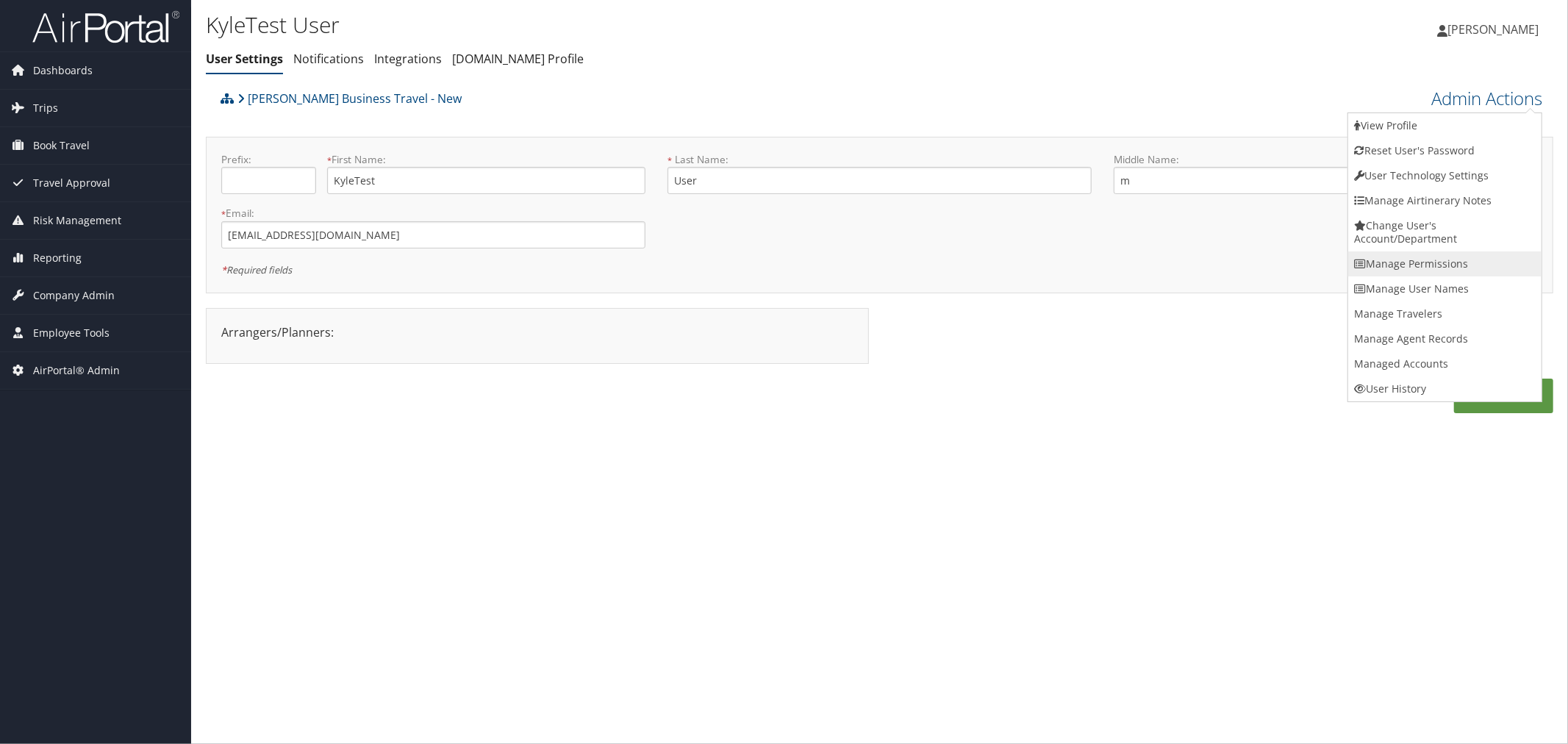
click at [1399, 256] on link "Manage Permissions" at bounding box center [1445, 264] width 193 height 25
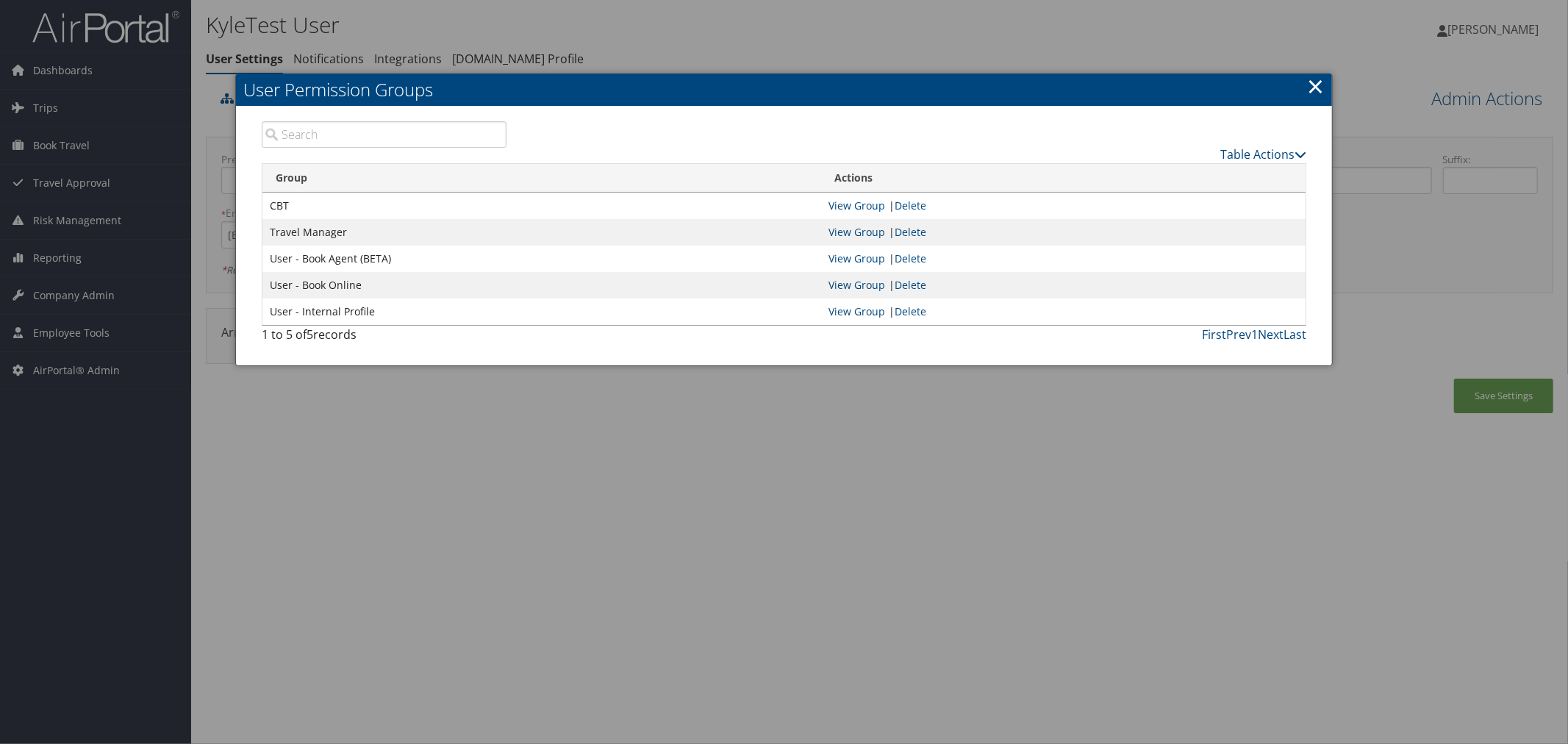
click at [643, 47] on div at bounding box center [784, 372] width 1568 height 744
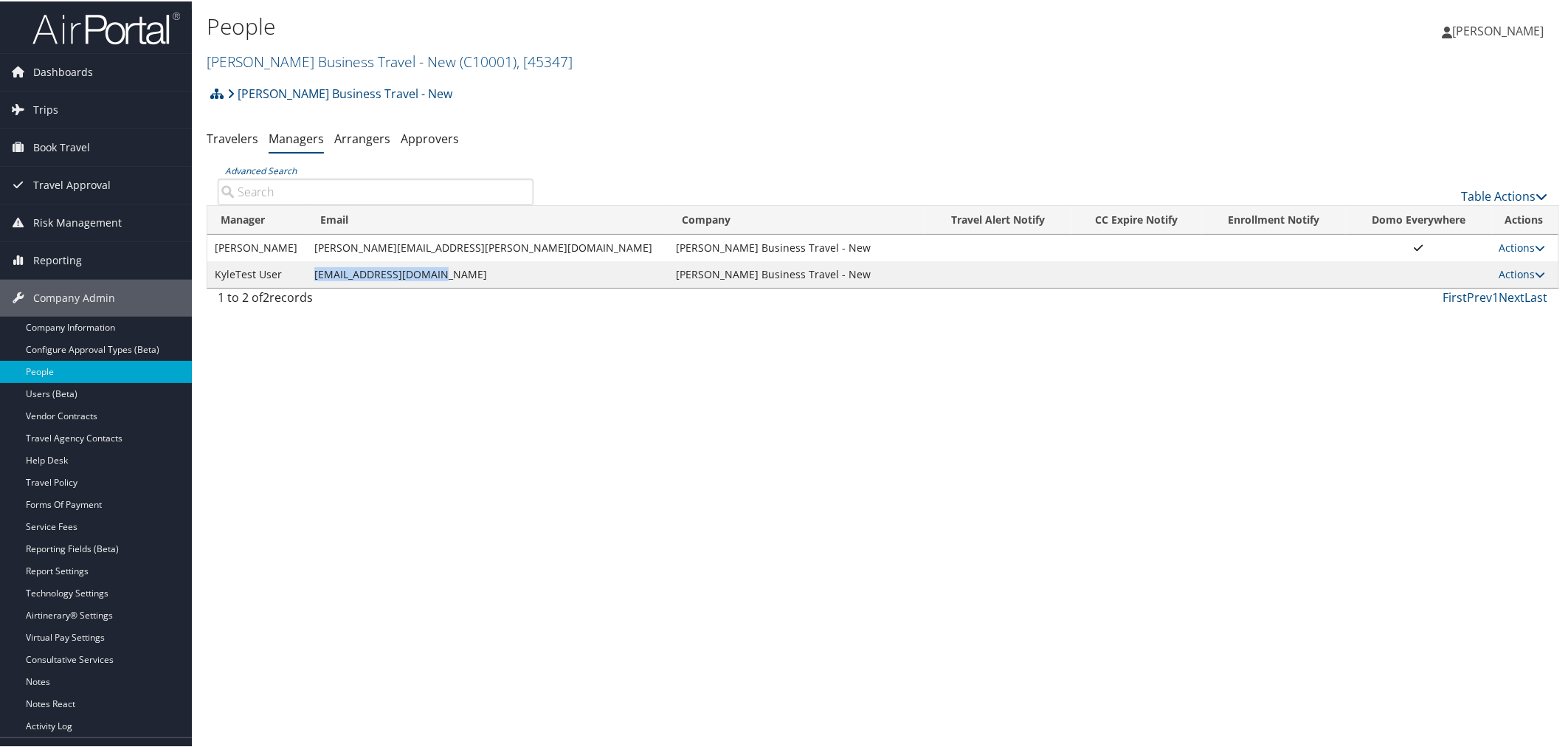
drag, startPoint x: 450, startPoint y: 276, endPoint x: 320, endPoint y: 276, distance: 130.0
click at [320, 276] on td "[EMAIL_ADDRESS][DOMAIN_NAME]" at bounding box center [488, 273] width 362 height 27
copy td "[EMAIL_ADDRESS][DOMAIN_NAME]"
drag, startPoint x: 1511, startPoint y: 275, endPoint x: 1501, endPoint y: 285, distance: 14.1
click at [1510, 275] on link "Actions" at bounding box center [1523, 273] width 47 height 14
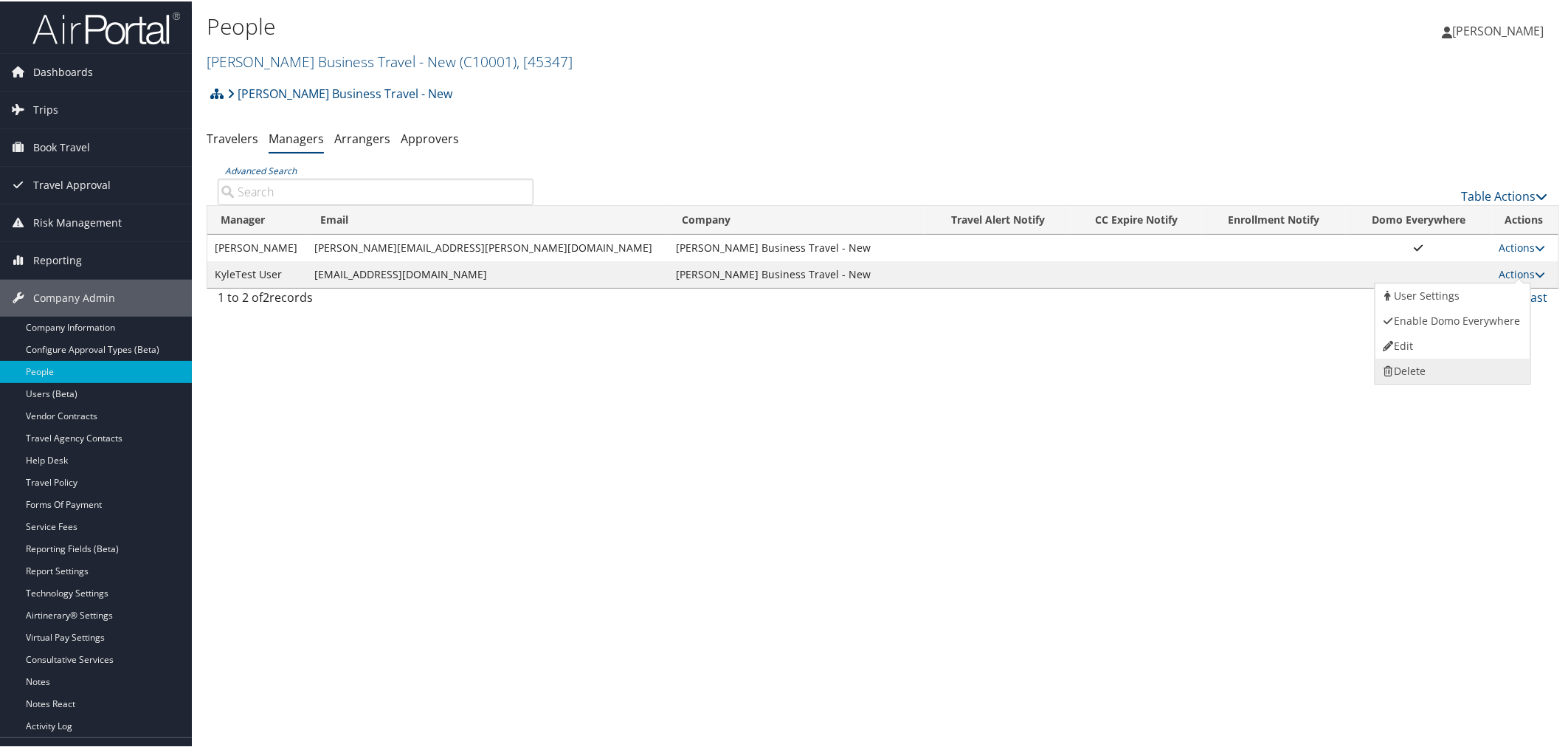
click at [1425, 364] on link "Delete" at bounding box center [1451, 370] width 151 height 25
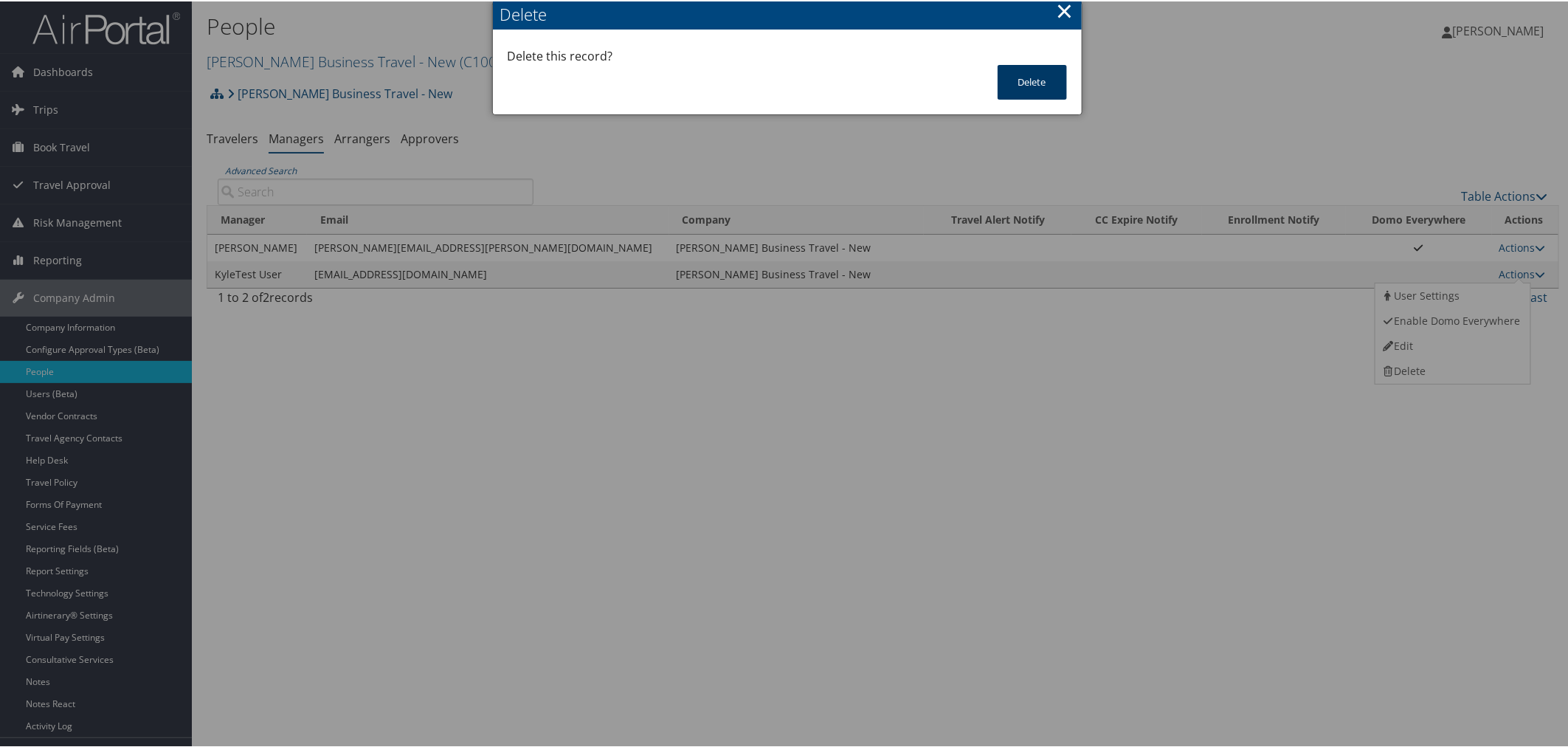
click at [1014, 76] on button "Delete" at bounding box center [1032, 80] width 69 height 34
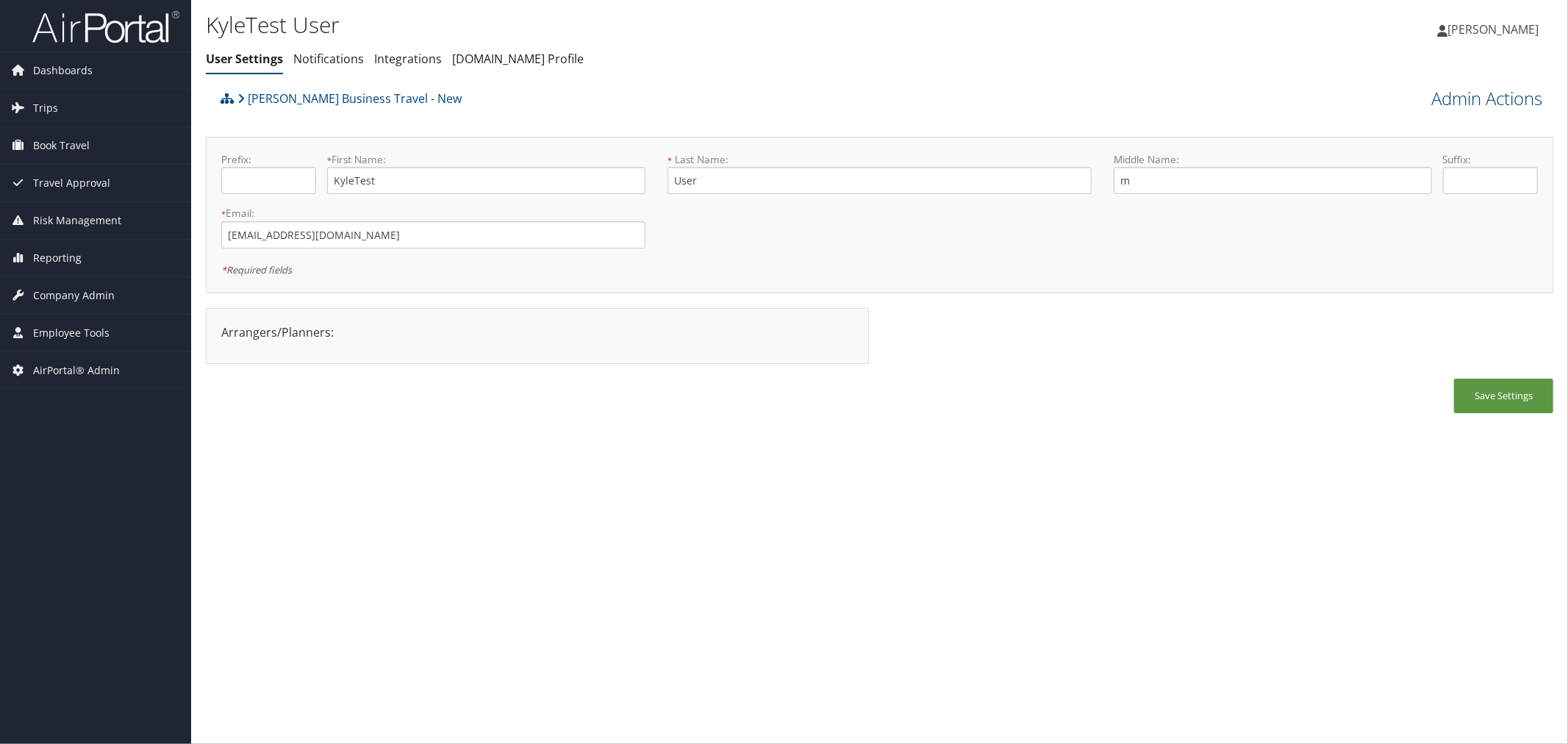
click at [1431, 103] on link "Admin Actions" at bounding box center [1486, 99] width 111 height 25
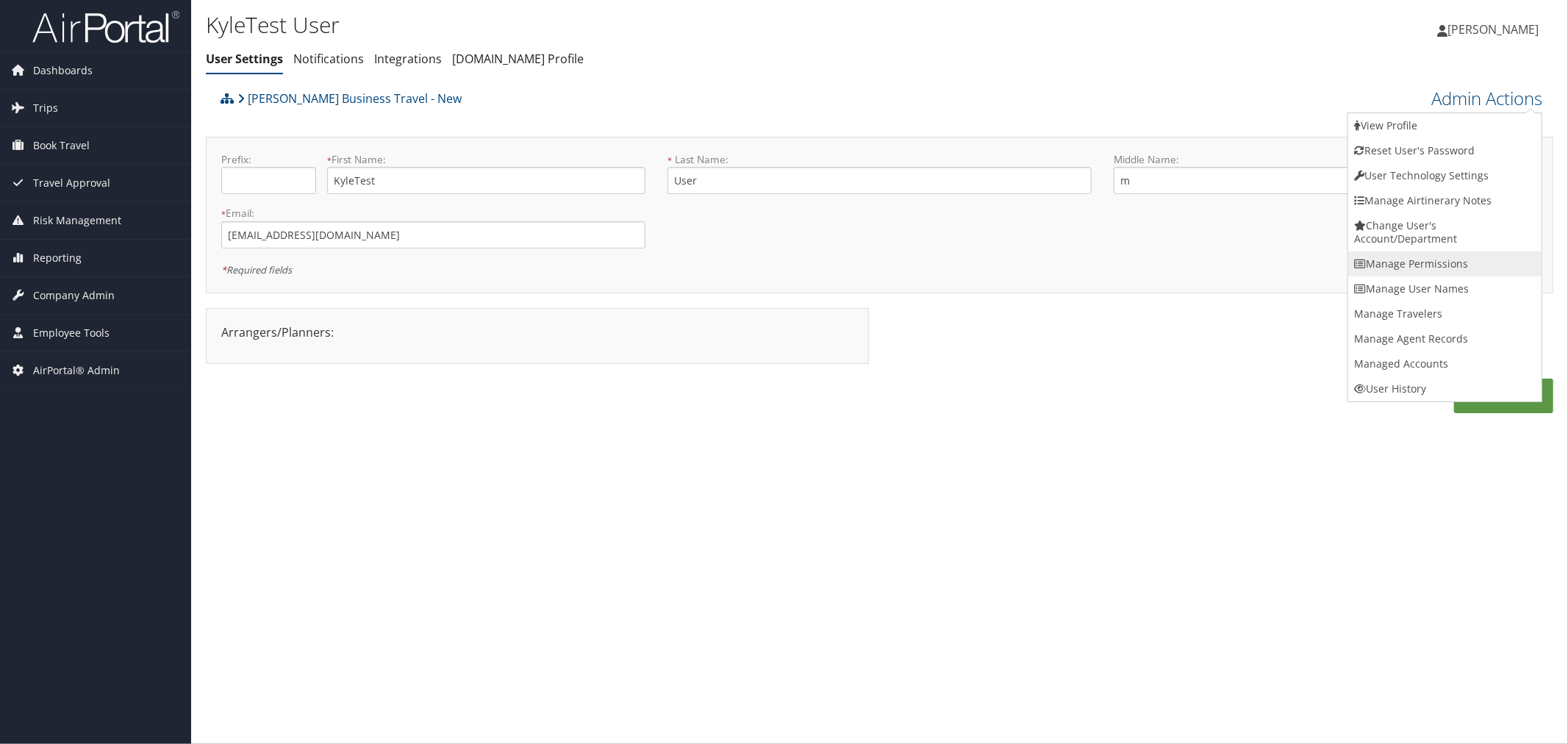
click at [1386, 266] on link "Manage Permissions" at bounding box center [1445, 264] width 193 height 25
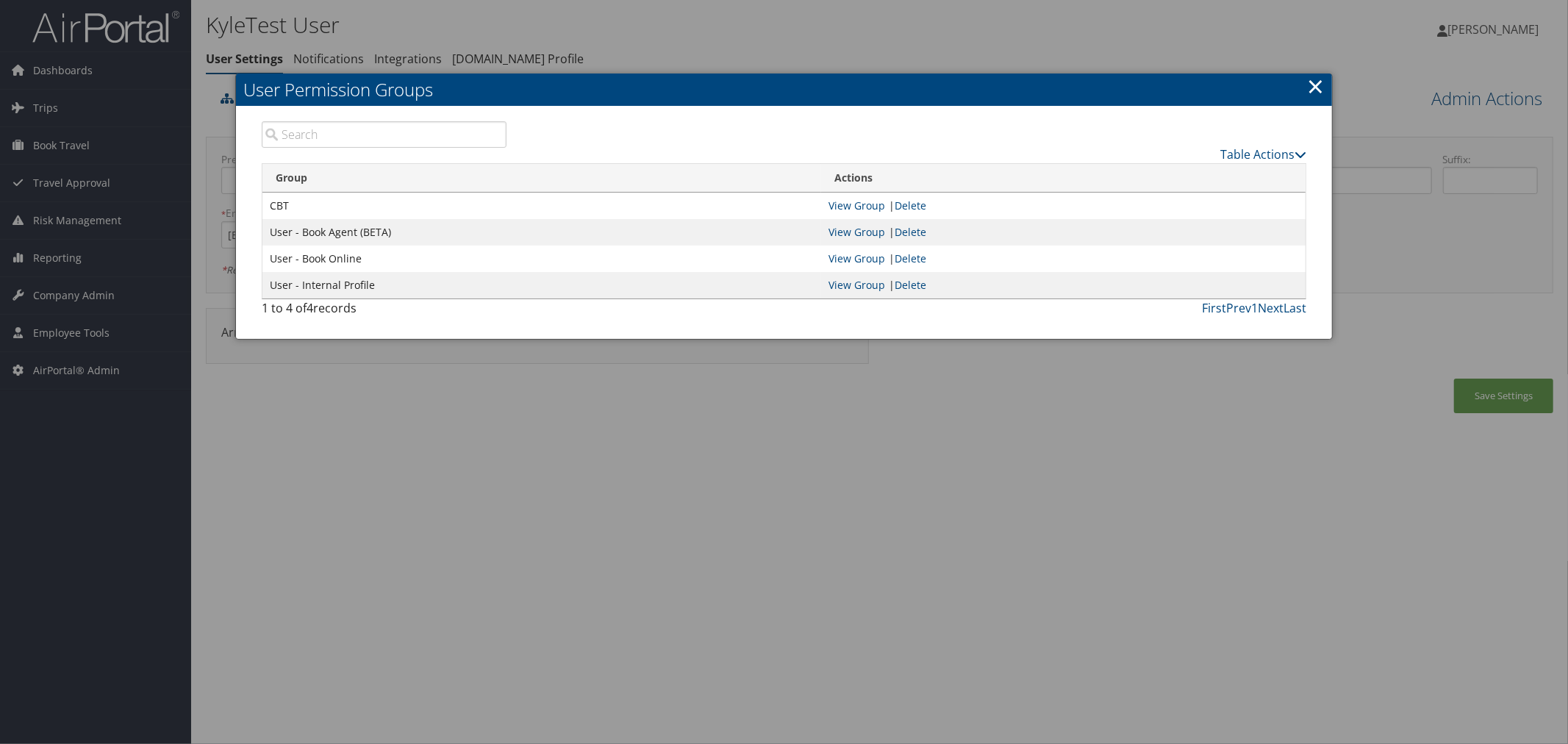
click at [746, 41] on div at bounding box center [784, 372] width 1568 height 744
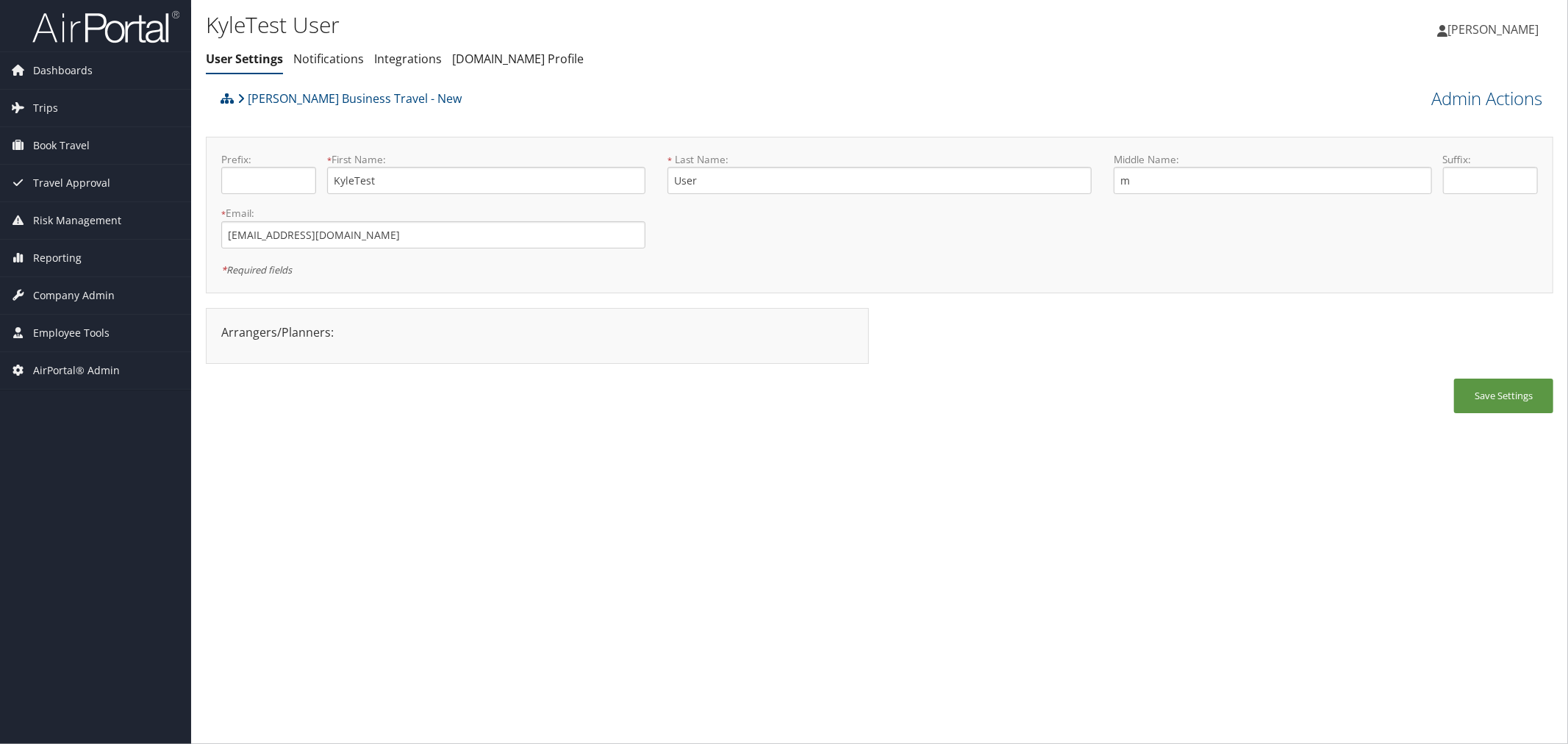
click at [1393, 53] on div "Kyle Casaszza Kyle Casaszza My Settings Travel Agency Contacts Log Consulting T…" at bounding box center [1307, 35] width 523 height 57
click at [57, 106] on link "Trips" at bounding box center [96, 107] width 191 height 37
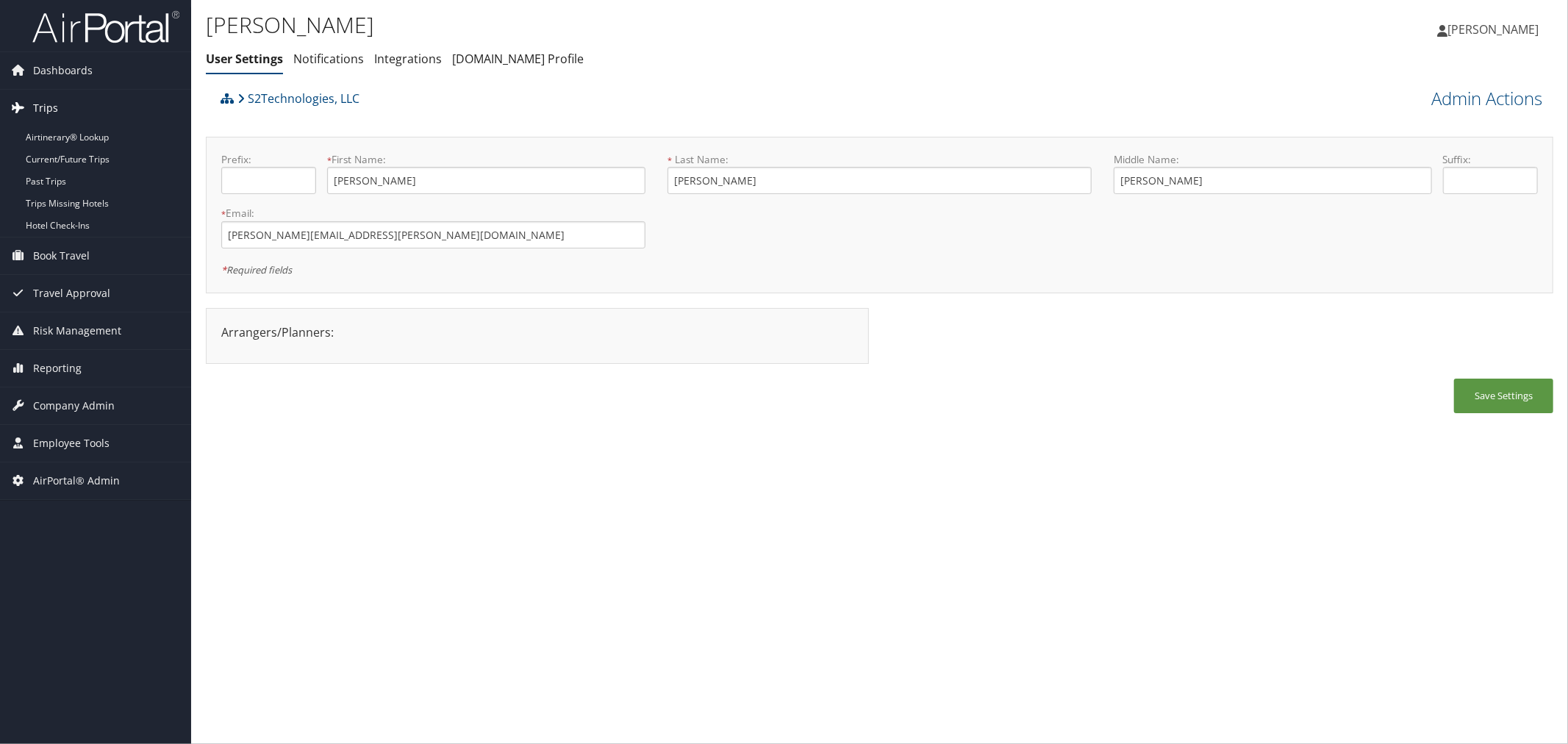
click at [48, 111] on span "Trips" at bounding box center [46, 107] width 25 height 37
click at [57, 143] on span "Book Travel" at bounding box center [61, 145] width 57 height 37
click at [66, 144] on span "Book Travel" at bounding box center [61, 145] width 57 height 37
click at [69, 186] on span "Travel Approval" at bounding box center [71, 183] width 77 height 37
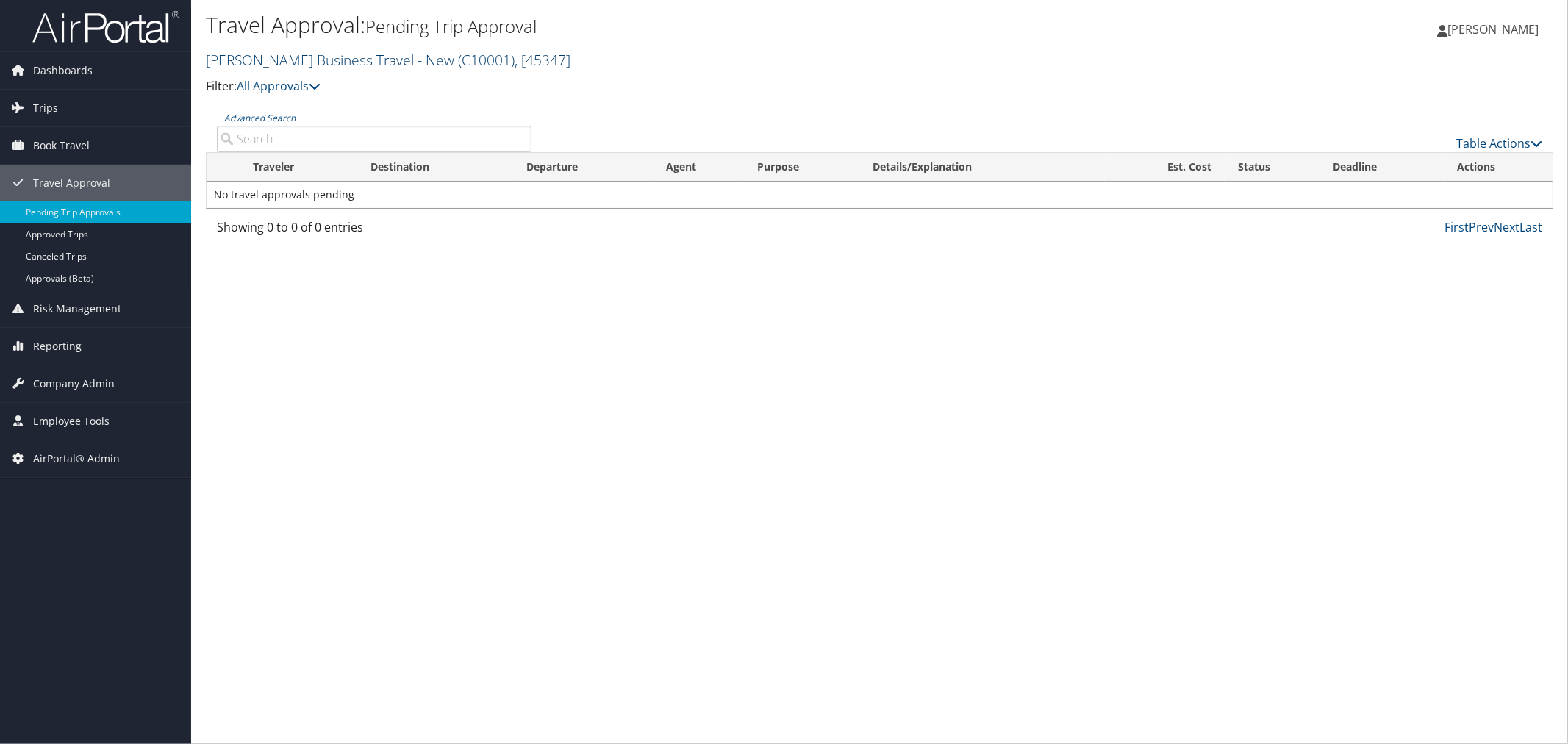
click at [322, 61] on link "[PERSON_NAME] Business Travel - New ( C10001 ) , [ 45347 ]" at bounding box center [388, 60] width 364 height 20
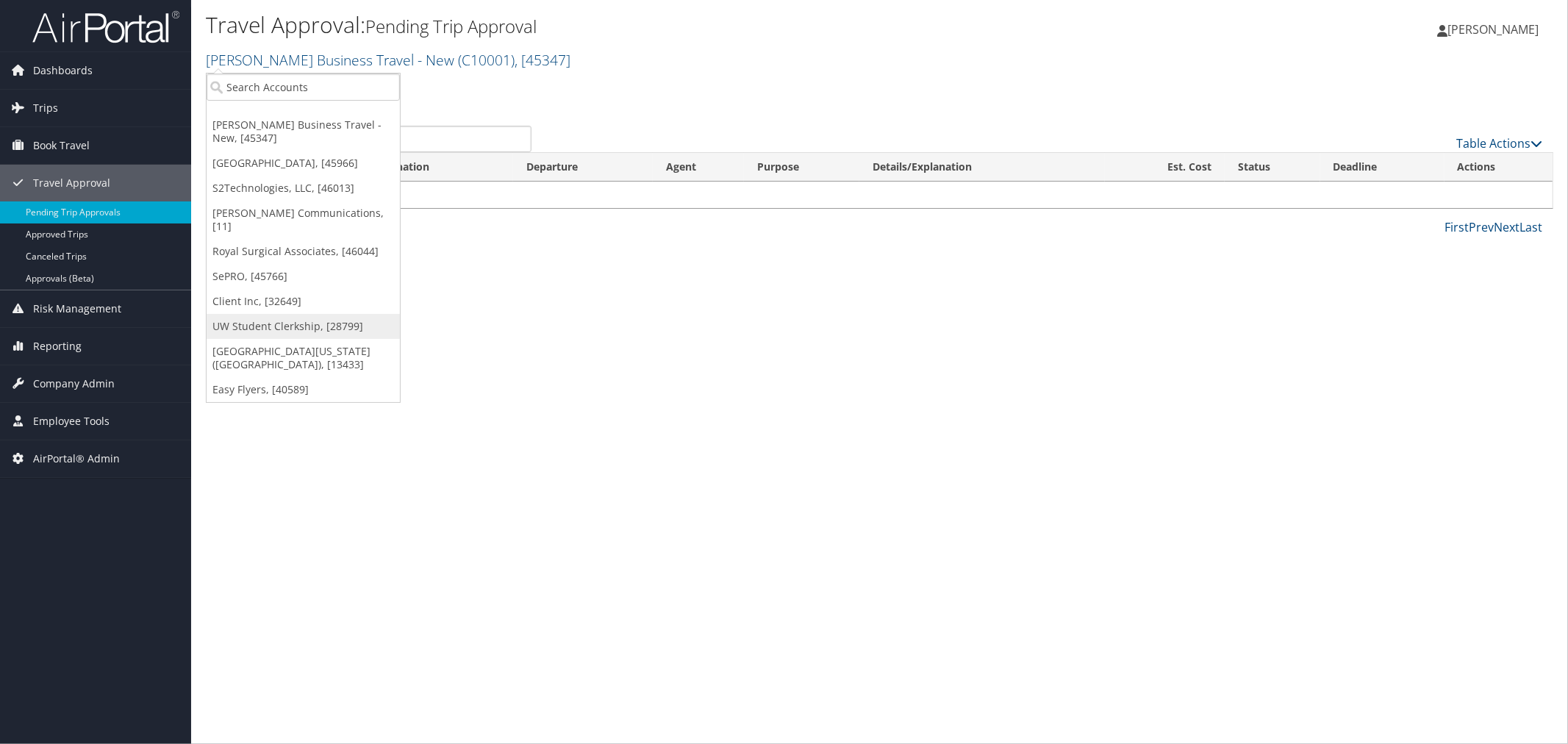
click at [280, 314] on link "UW Student Clerkship, [28799]" at bounding box center [303, 326] width 193 height 25
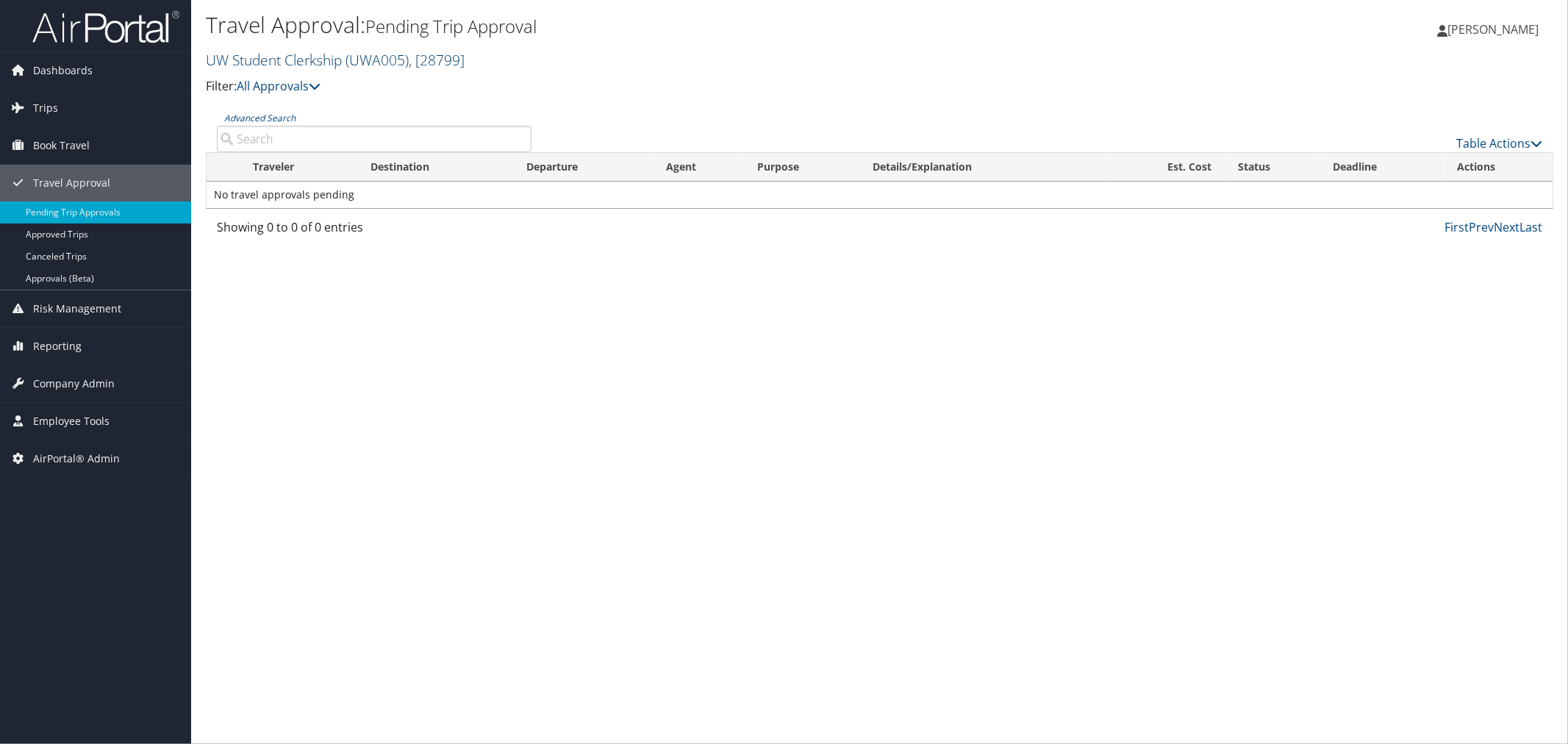
click at [304, 61] on link "UW Student Clerkship ( UWA005 ) , [ 28799 ]" at bounding box center [335, 60] width 259 height 20
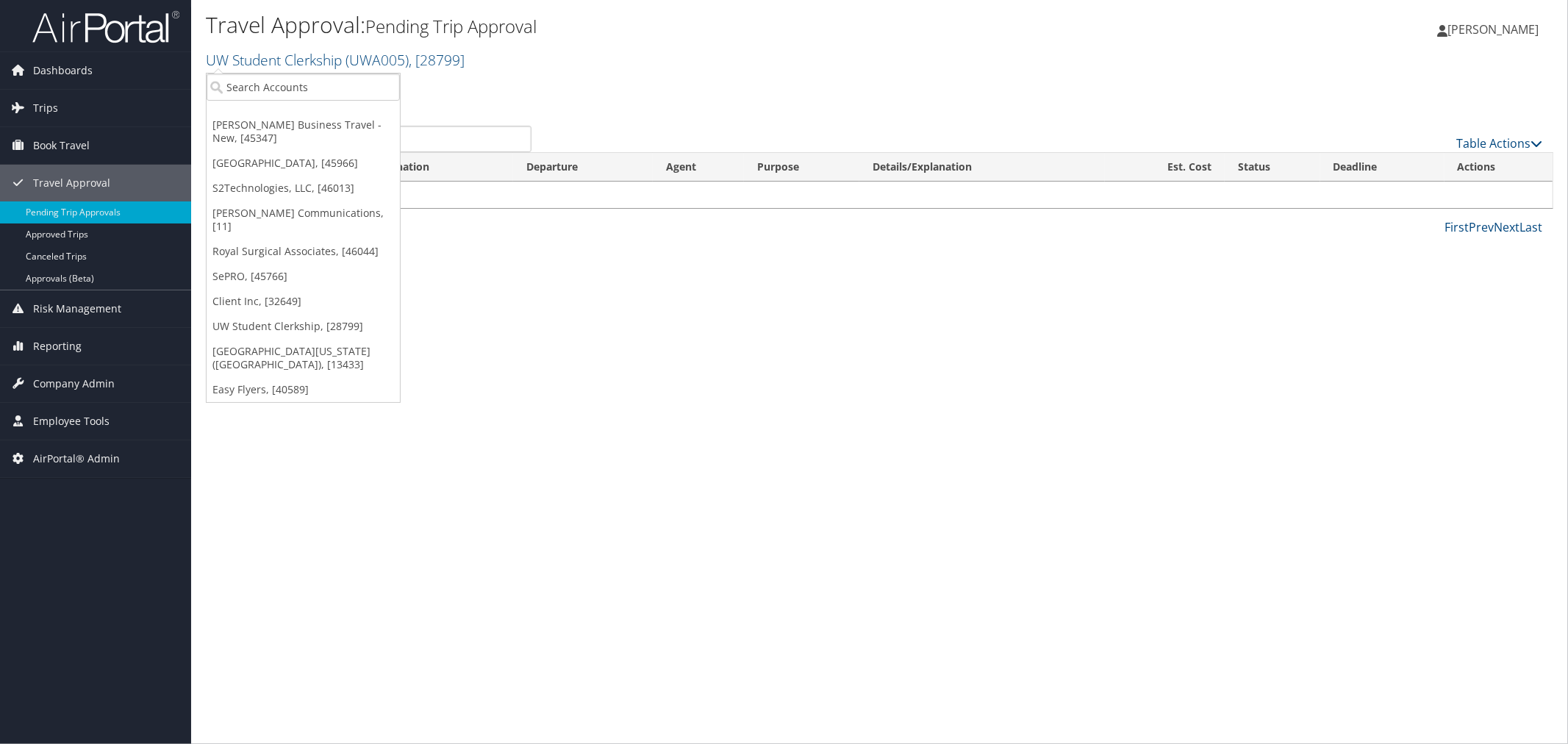
click at [298, 314] on link "UW Student Clerkship, [28799]" at bounding box center [303, 326] width 193 height 25
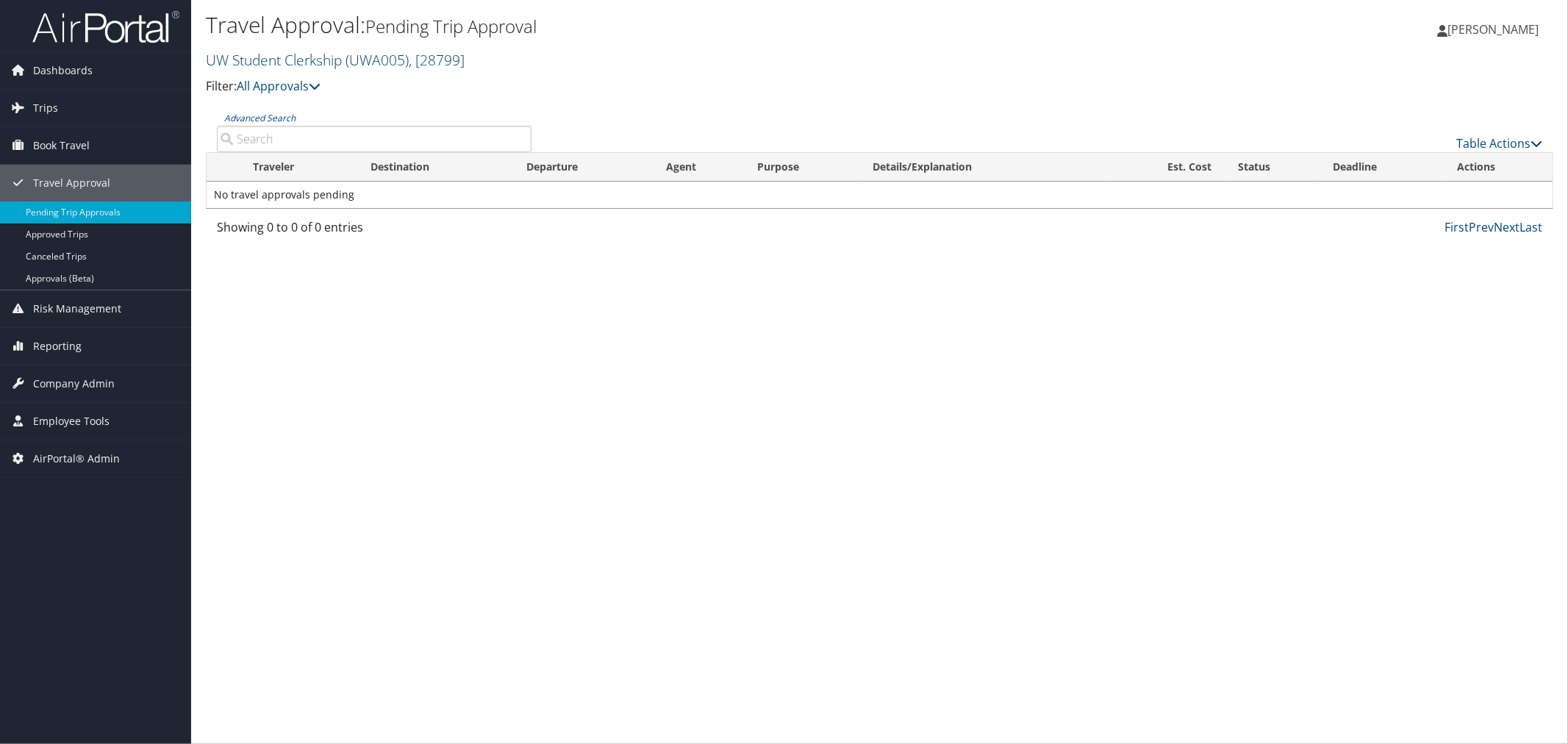
click at [242, 62] on link "UW Student Clerkship ( UWA005 ) , [ 28799 ]" at bounding box center [335, 60] width 259 height 20
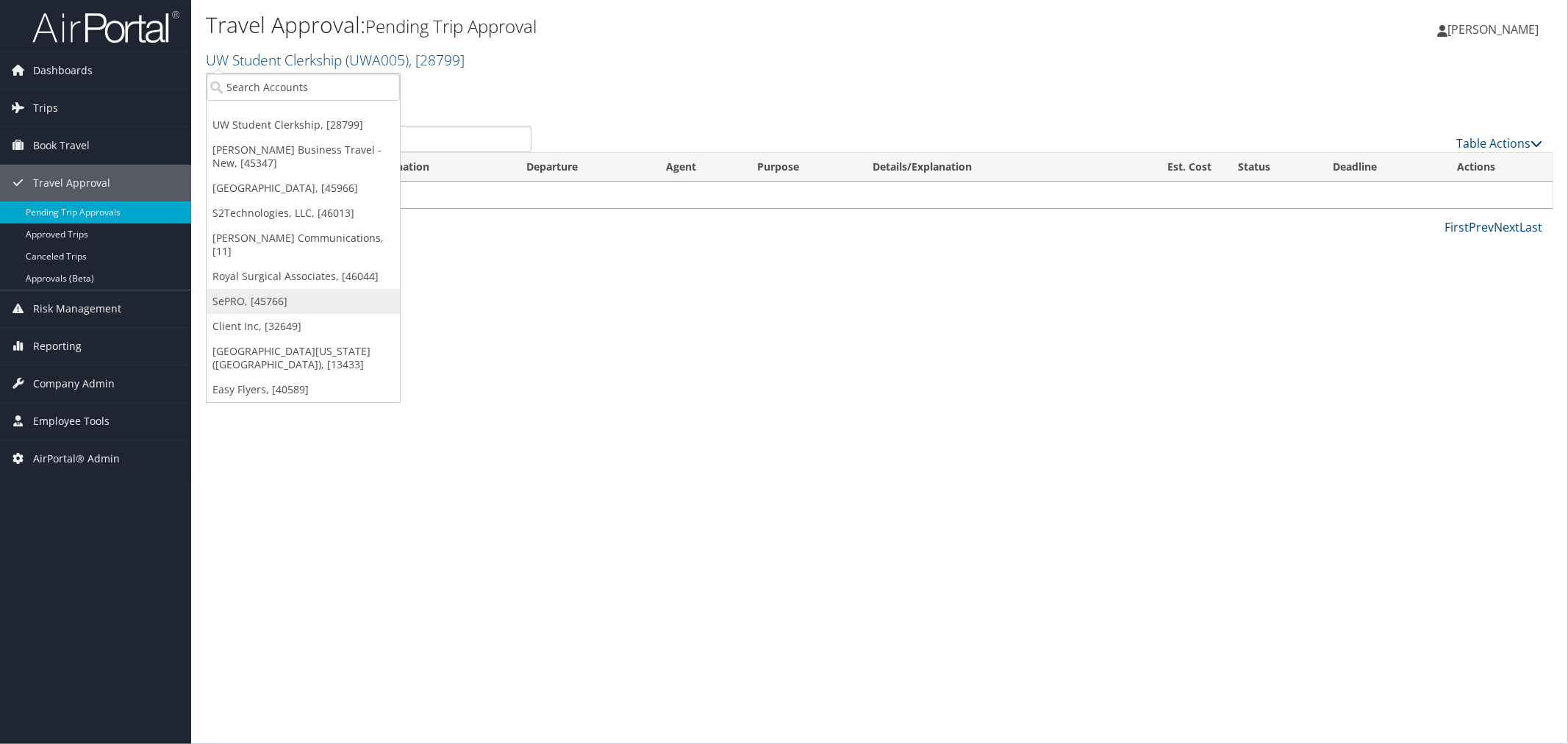
click at [294, 289] on link "SePRO, [45766]" at bounding box center [303, 301] width 193 height 25
